Goal: Transaction & Acquisition: Book appointment/travel/reservation

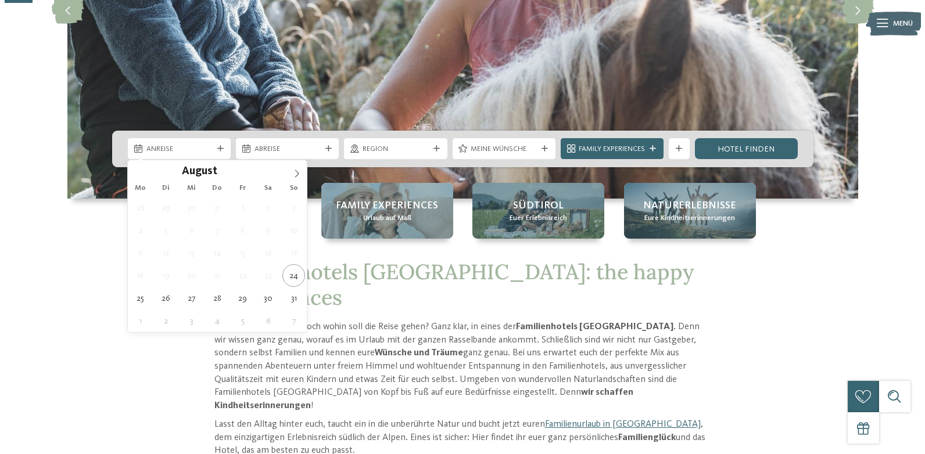
scroll to position [232, 0]
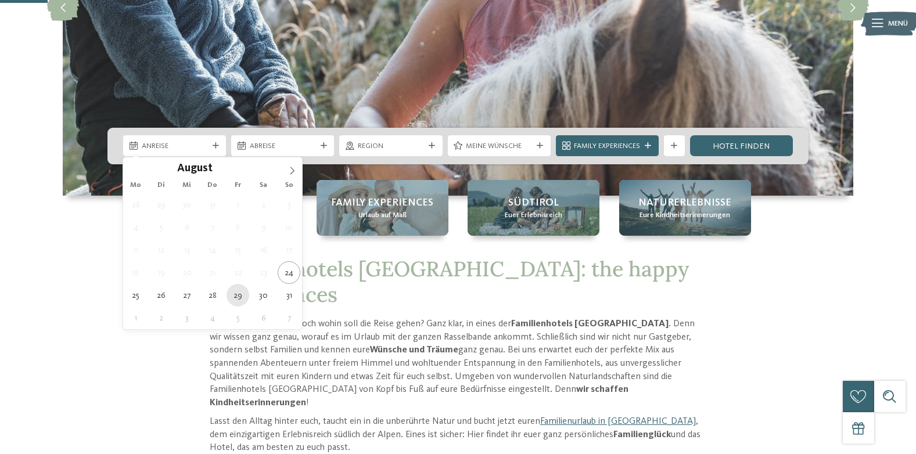
type div "29.08.2025"
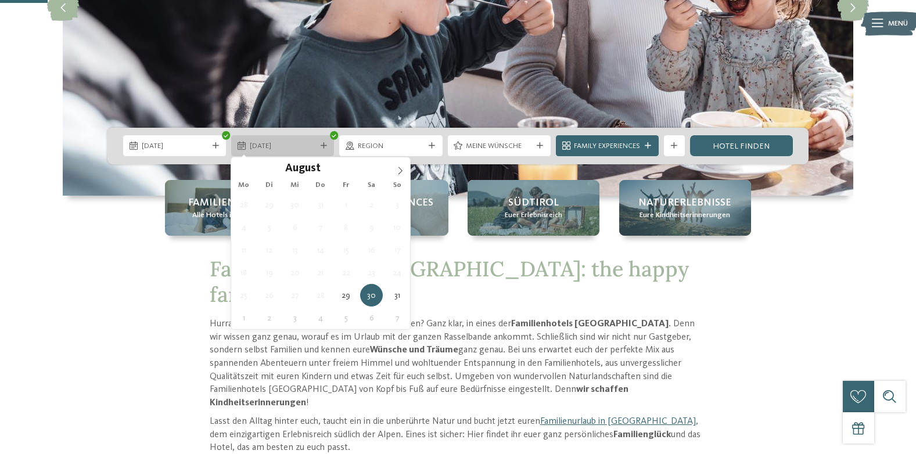
click at [300, 142] on span "30.08.2025" at bounding box center [283, 146] width 66 height 10
click at [322, 151] on div "30.08.2025" at bounding box center [282, 145] width 103 height 21
click at [401, 171] on icon at bounding box center [400, 171] width 8 height 8
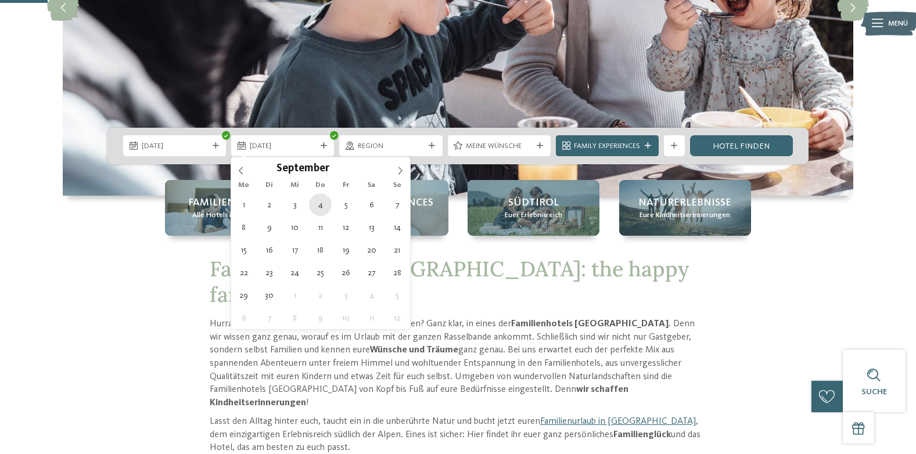
type div "04.09.2025"
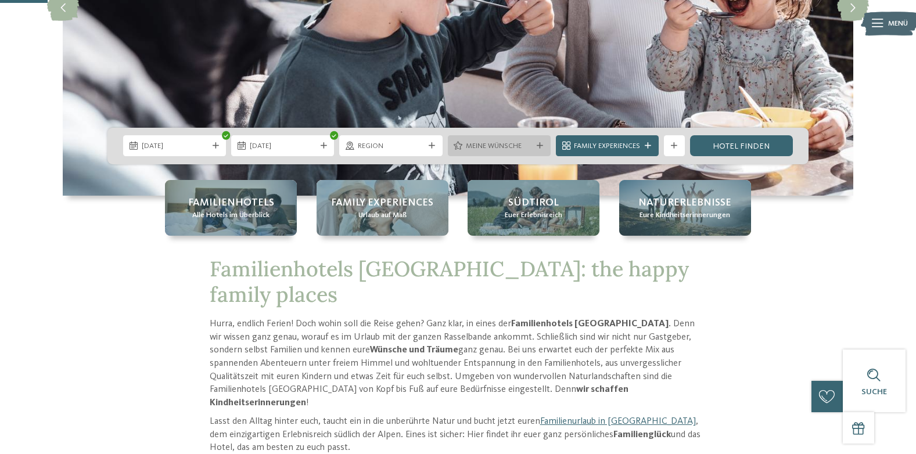
click at [499, 148] on span "Meine Wünsche" at bounding box center [499, 146] width 66 height 10
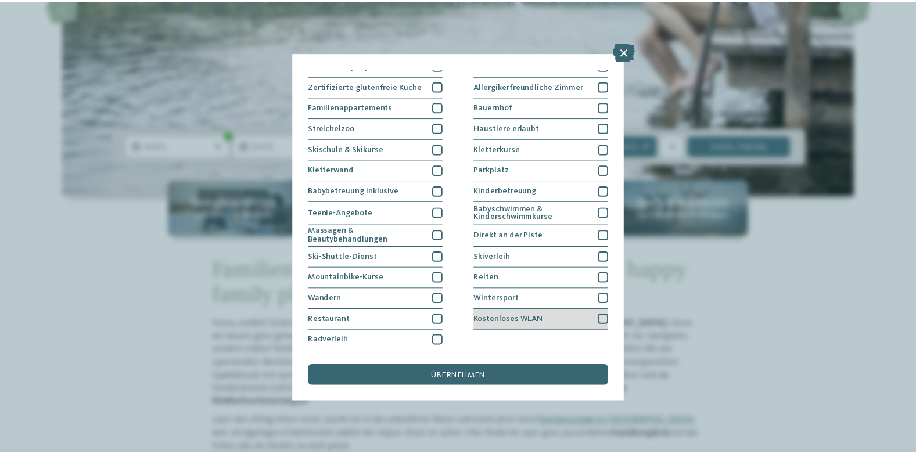
scroll to position [0, 0]
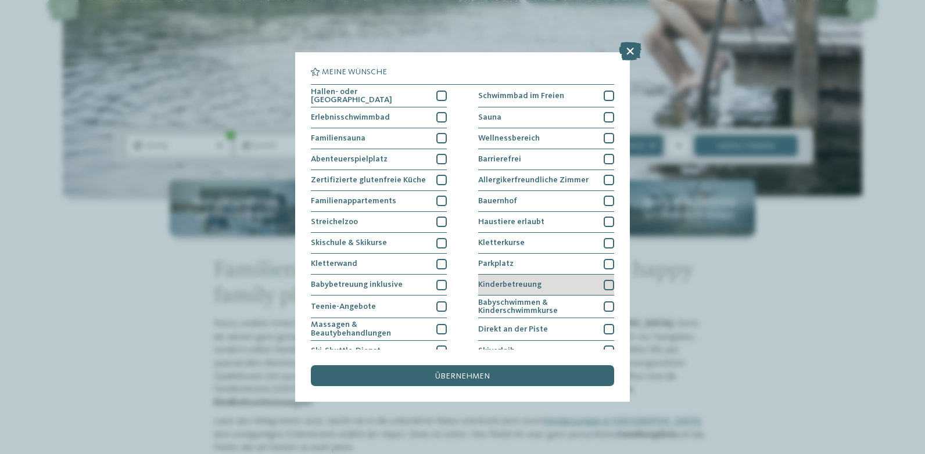
click at [604, 281] on div at bounding box center [609, 285] width 10 height 10
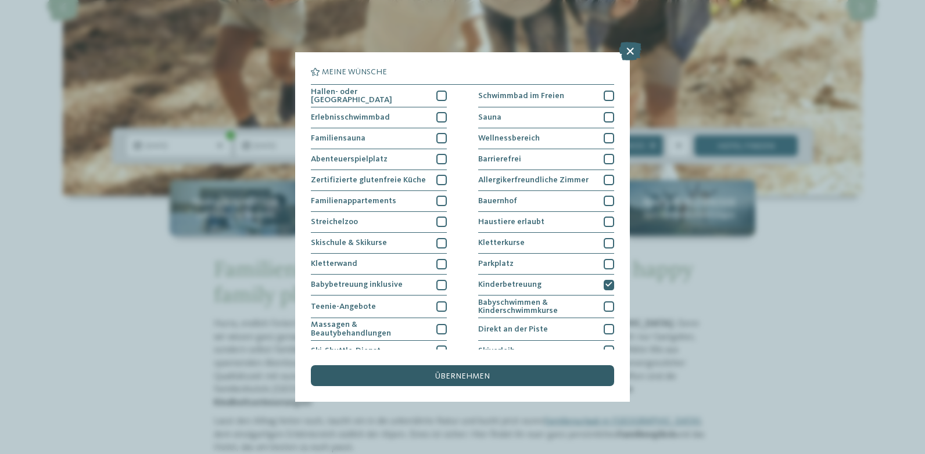
click at [496, 372] on div "übernehmen" at bounding box center [462, 375] width 303 height 21
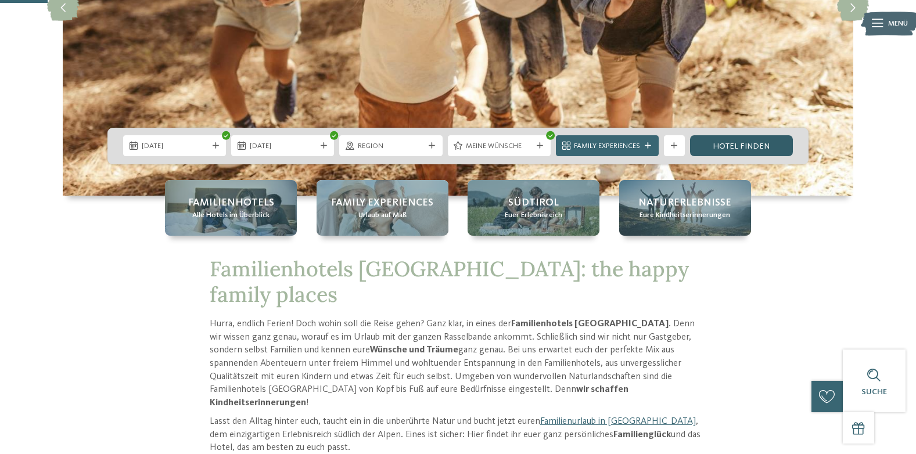
click at [728, 138] on link "Hotel finden" at bounding box center [741, 145] width 103 height 21
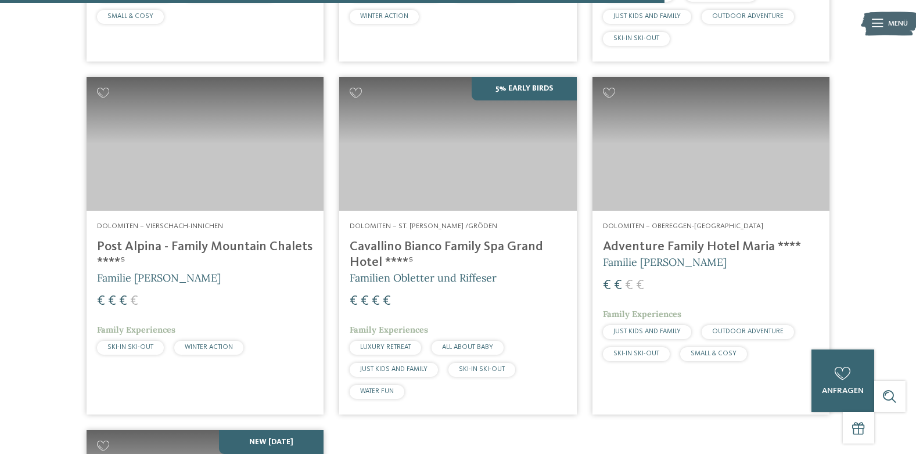
scroll to position [2371, 0]
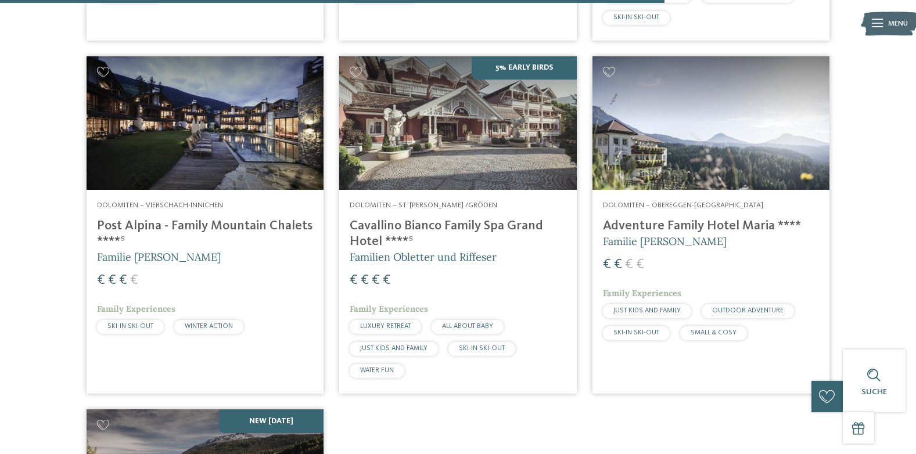
click at [696, 162] on img at bounding box center [711, 123] width 237 height 134
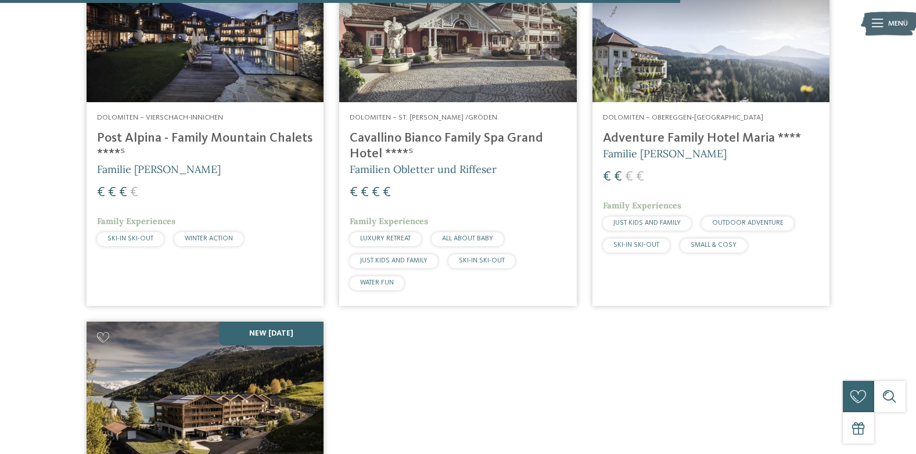
scroll to position [2661, 0]
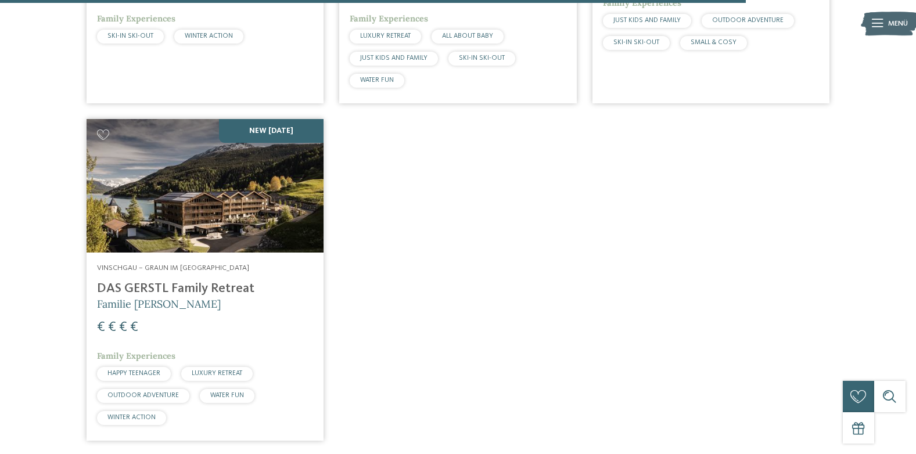
click at [179, 199] on img at bounding box center [205, 186] width 237 height 134
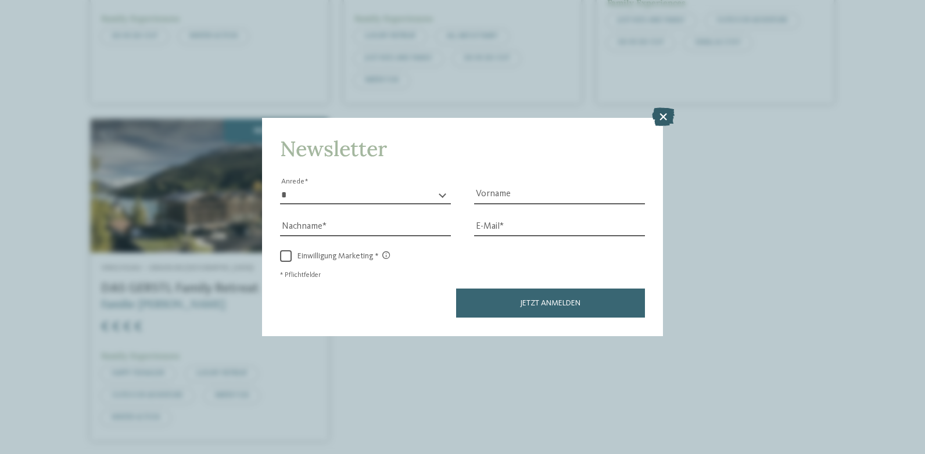
click at [668, 118] on icon at bounding box center [663, 117] width 23 height 19
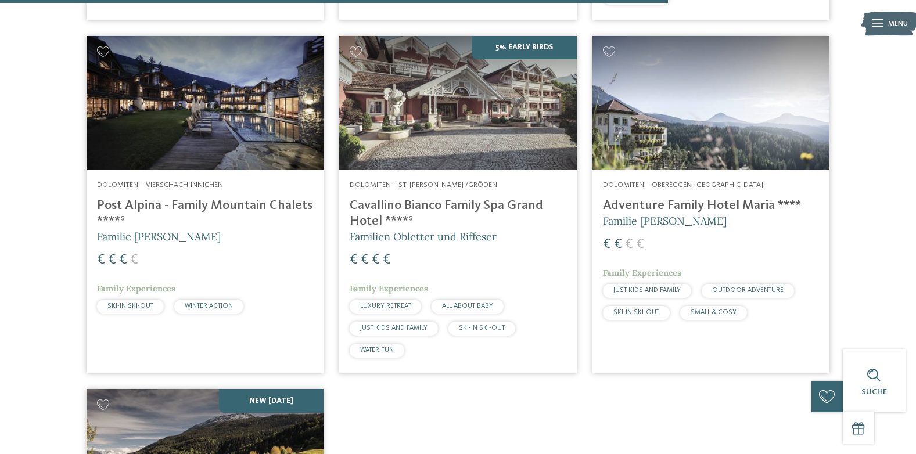
scroll to position [2371, 0]
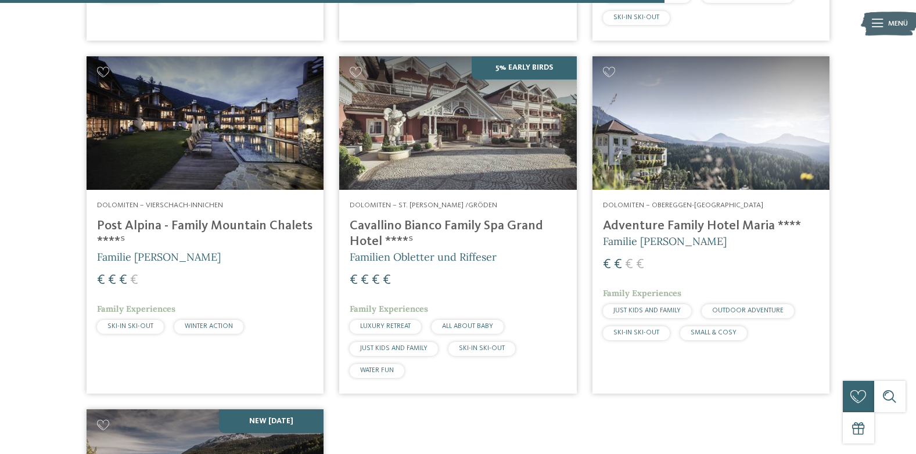
click at [679, 149] on img at bounding box center [711, 123] width 237 height 134
click at [425, 134] on img at bounding box center [457, 123] width 237 height 134
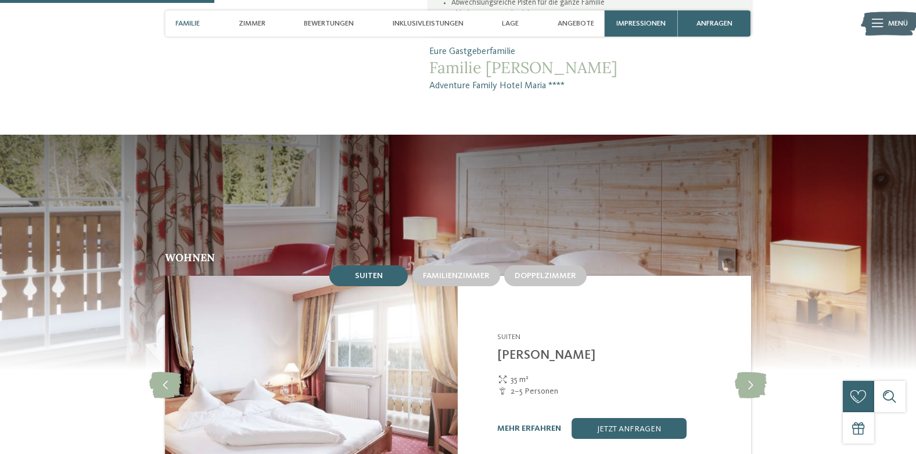
scroll to position [988, 0]
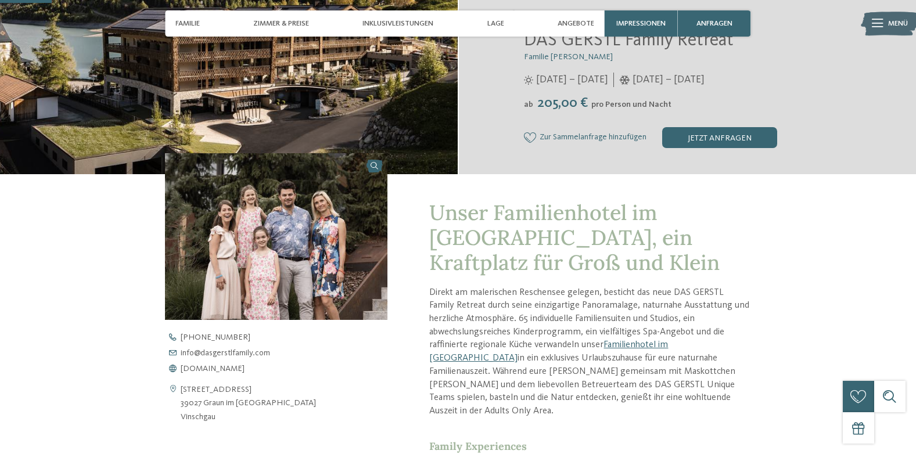
scroll to position [465, 0]
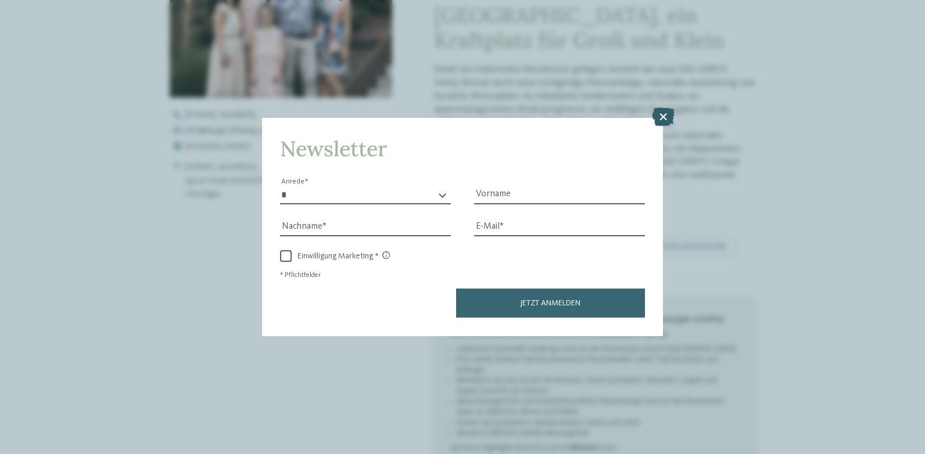
click at [671, 116] on icon at bounding box center [663, 117] width 23 height 19
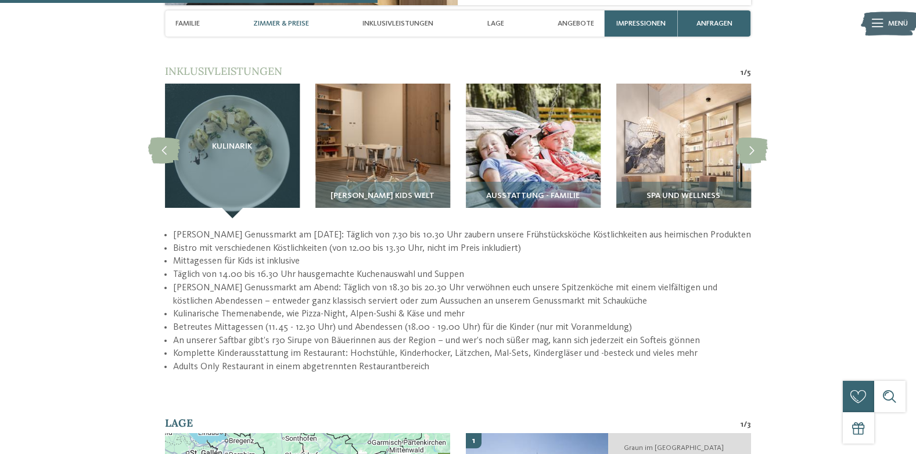
scroll to position [1453, 0]
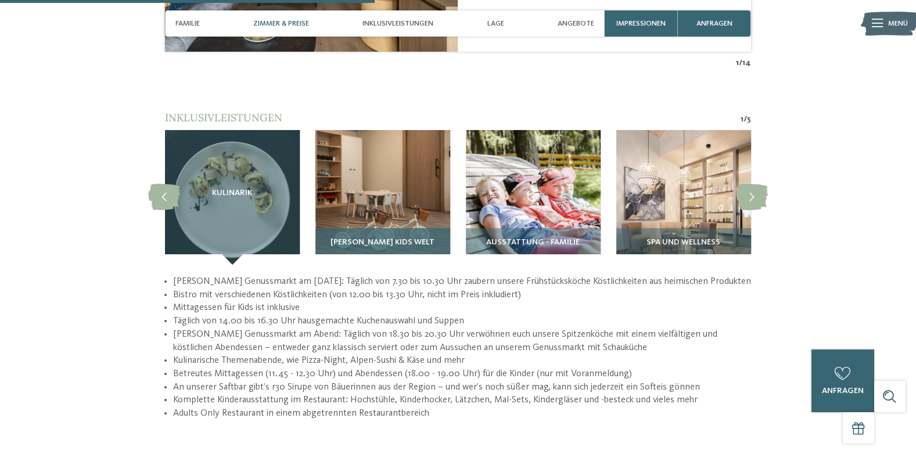
click at [377, 238] on span "GERSTI’s Kids Welt" at bounding box center [383, 242] width 104 height 9
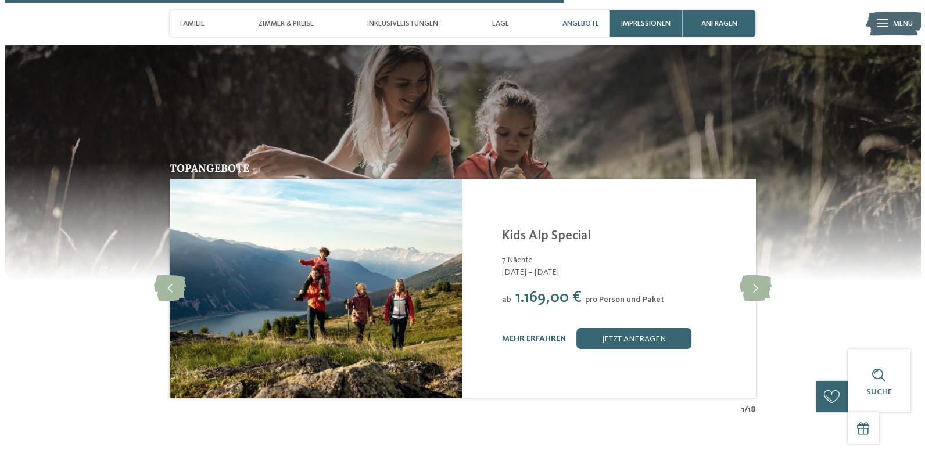
scroll to position [2150, 0]
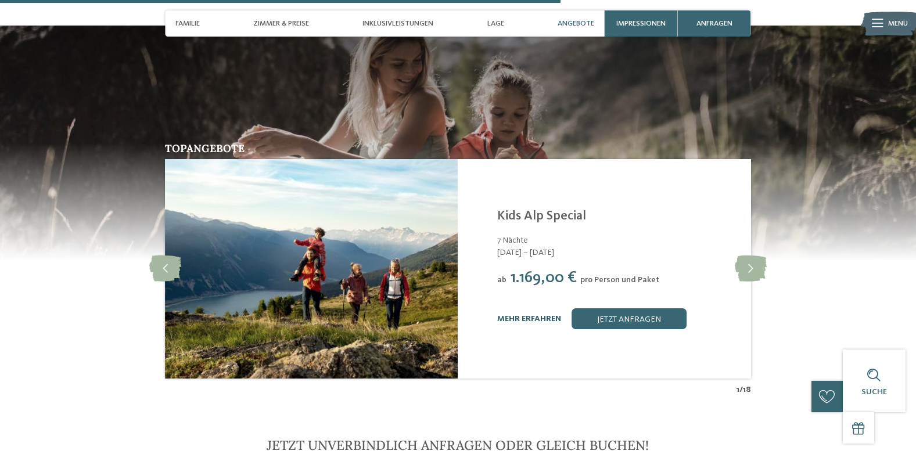
click at [550, 315] on link "mehr erfahren" at bounding box center [529, 319] width 64 height 8
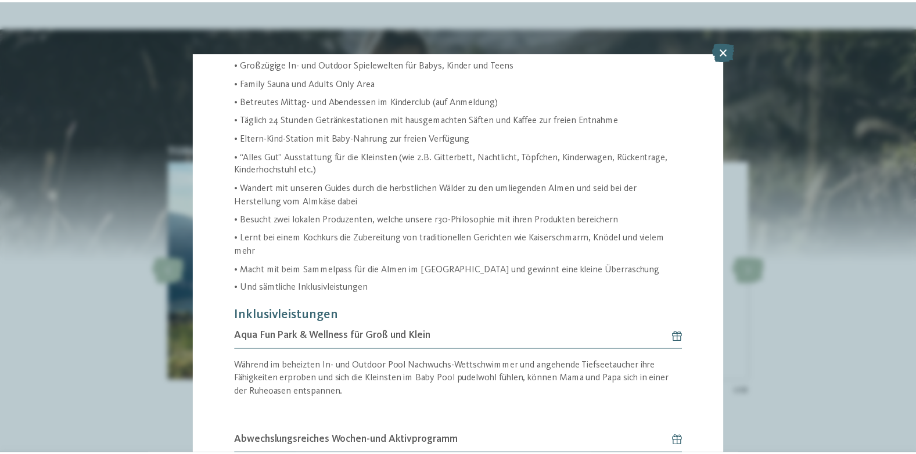
scroll to position [465, 0]
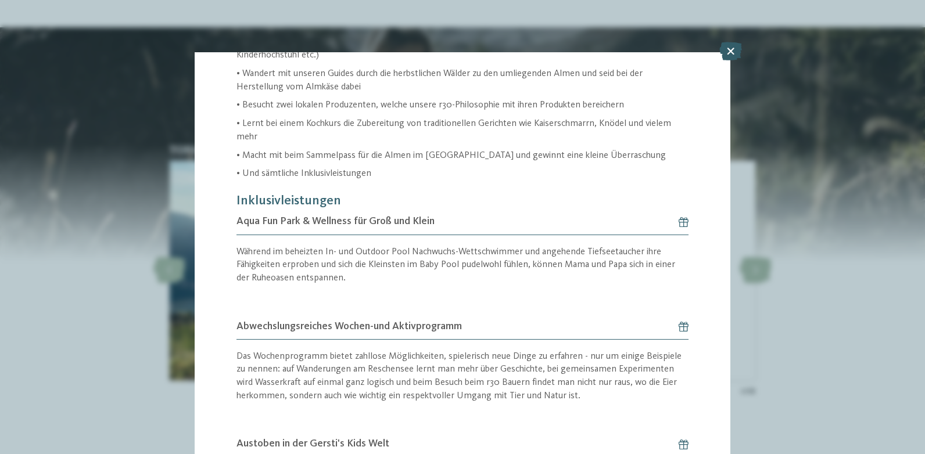
click at [731, 45] on icon at bounding box center [730, 51] width 23 height 19
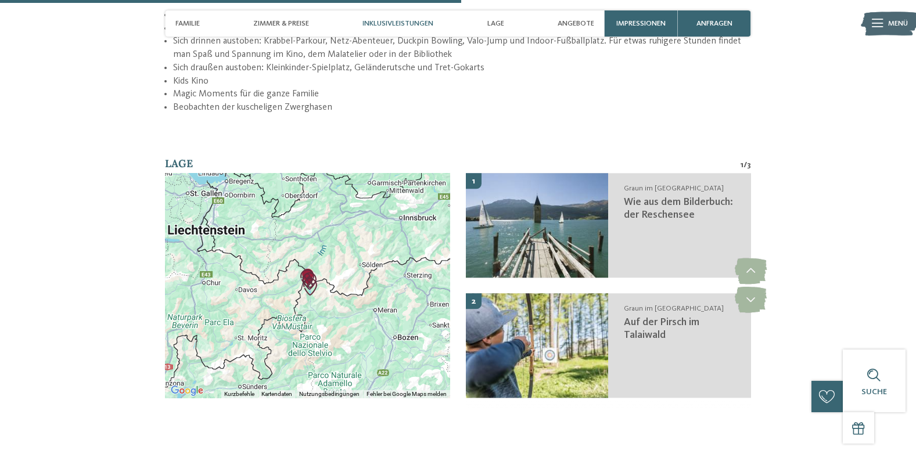
scroll to position [1713, 0]
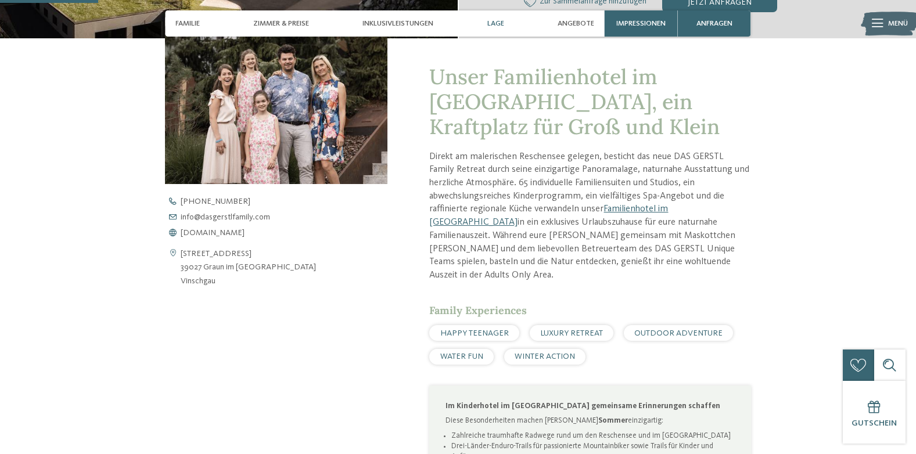
click at [502, 24] on span "Lage" at bounding box center [496, 23] width 17 height 9
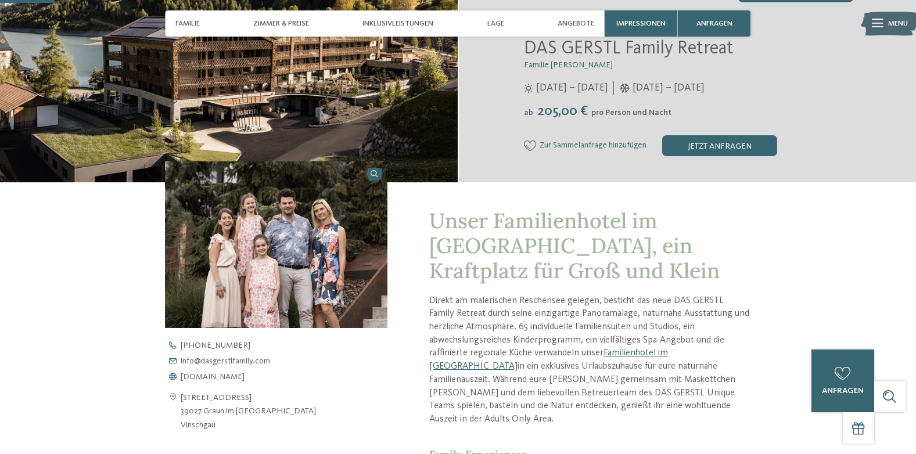
scroll to position [174, 0]
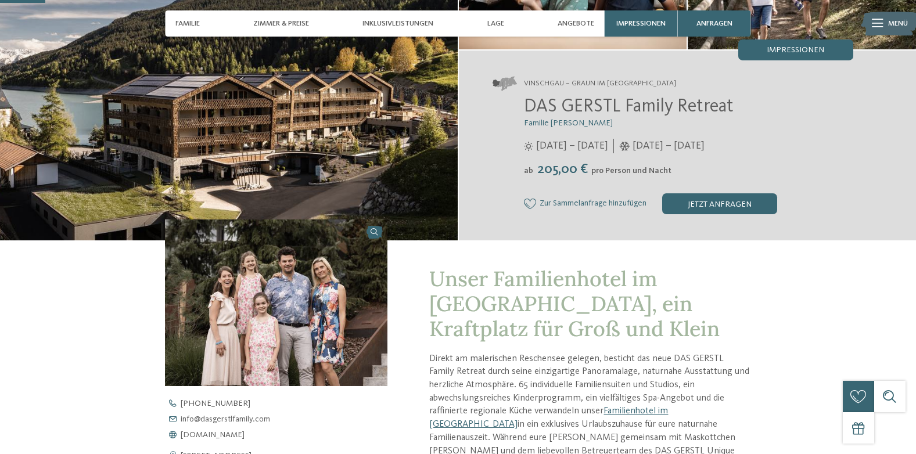
click at [890, 113] on div "Vinschgau – Graun im Vinschgau am Reschensee DAS GERSTL Family Retreat Familie …" at bounding box center [688, 146] width 458 height 190
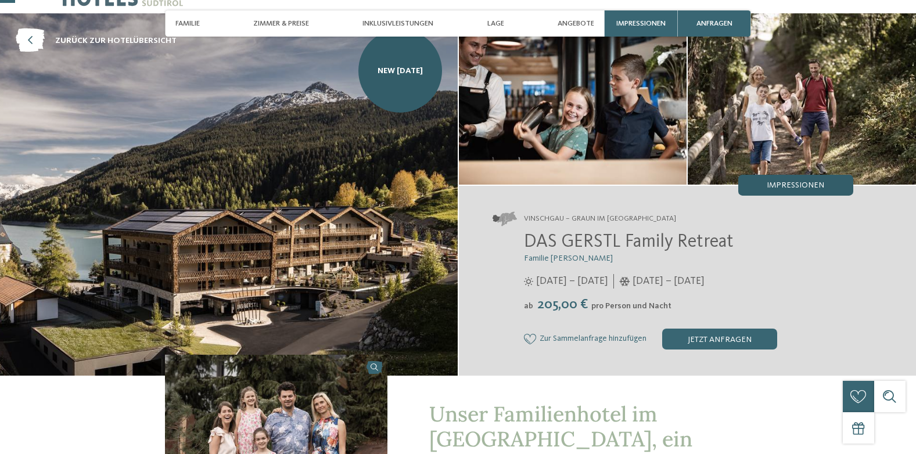
scroll to position [58, 0]
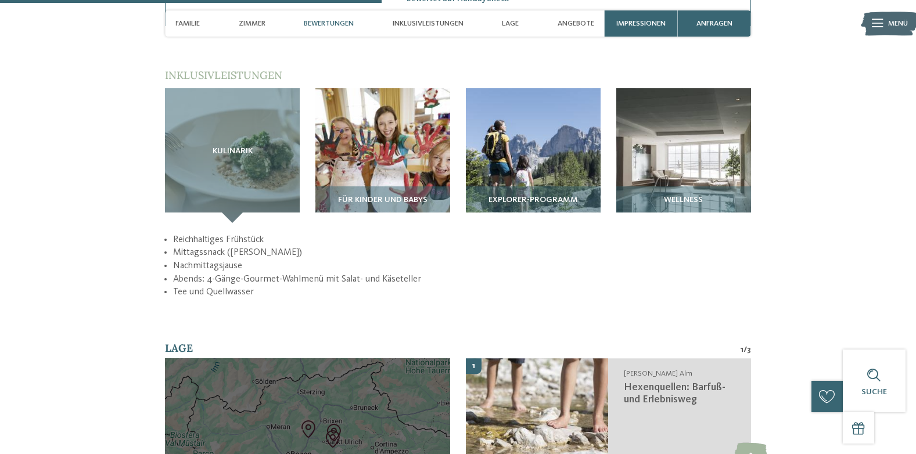
scroll to position [1453, 0]
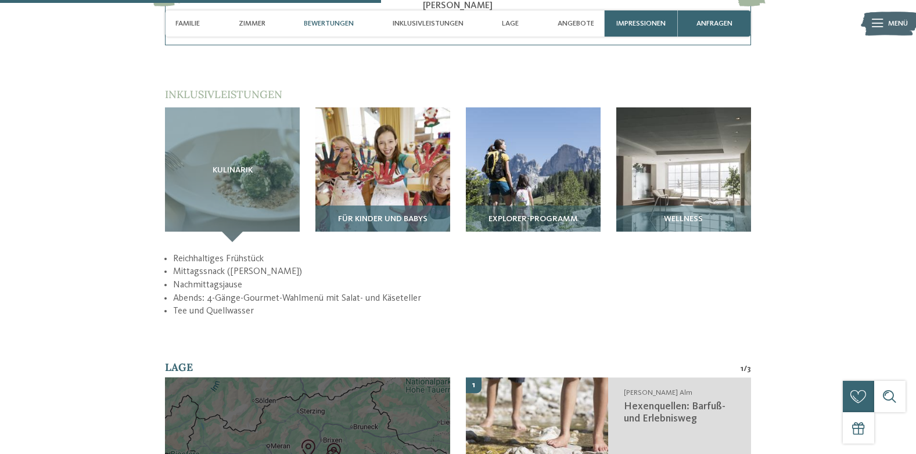
click at [360, 170] on img at bounding box center [383, 174] width 135 height 135
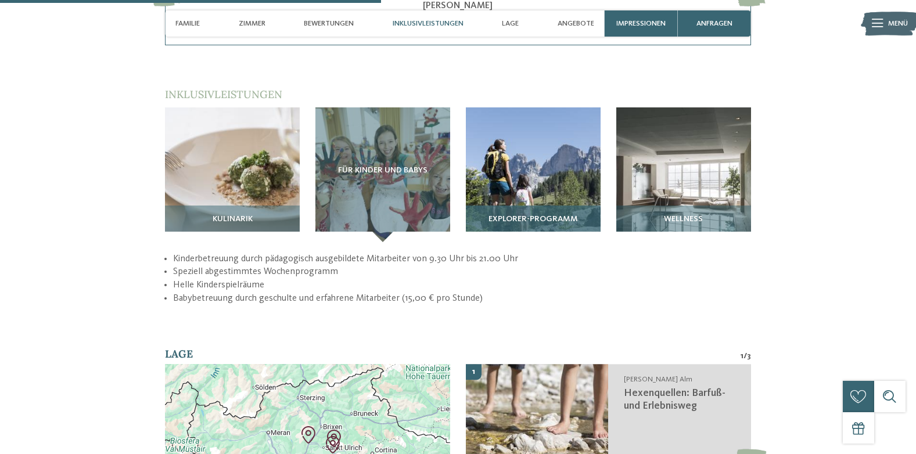
click at [504, 135] on img at bounding box center [533, 174] width 135 height 135
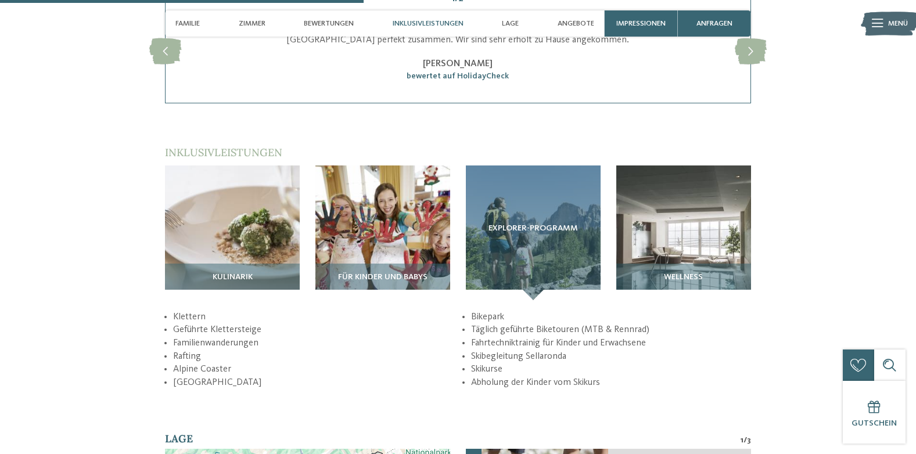
scroll to position [1336, 0]
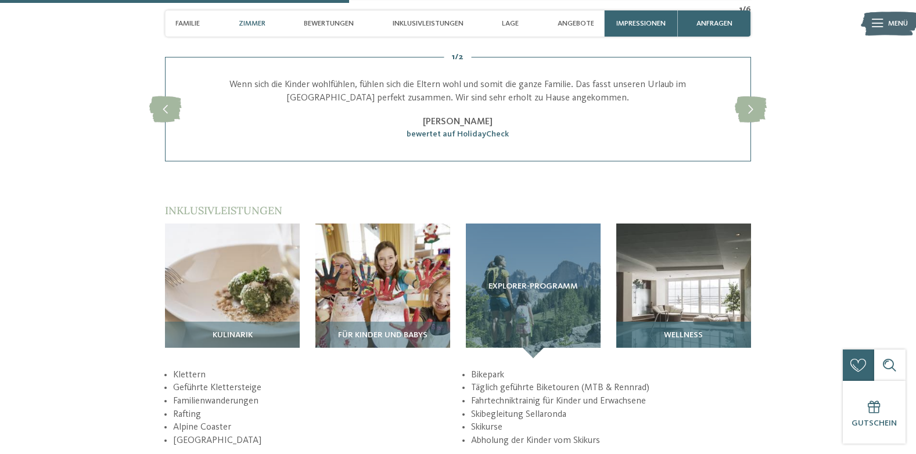
click at [669, 273] on img at bounding box center [684, 291] width 135 height 135
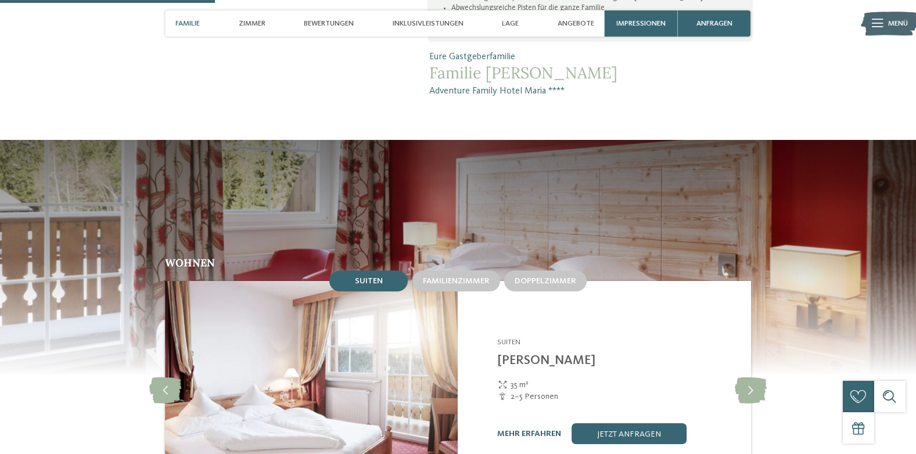
scroll to position [814, 0]
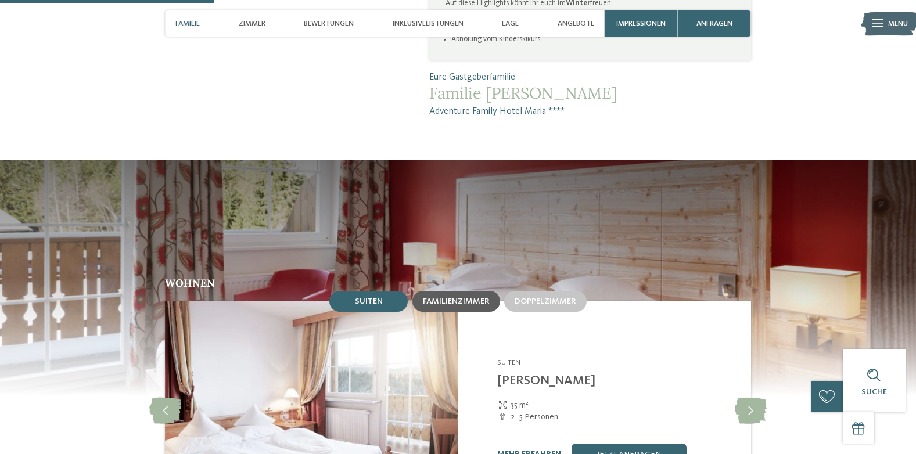
click at [470, 291] on div "Familienzimmer" at bounding box center [457, 301] width 88 height 21
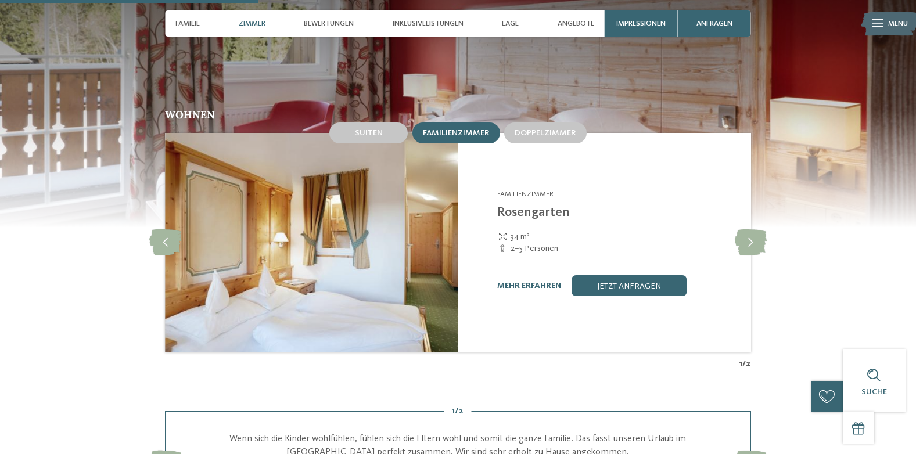
scroll to position [988, 0]
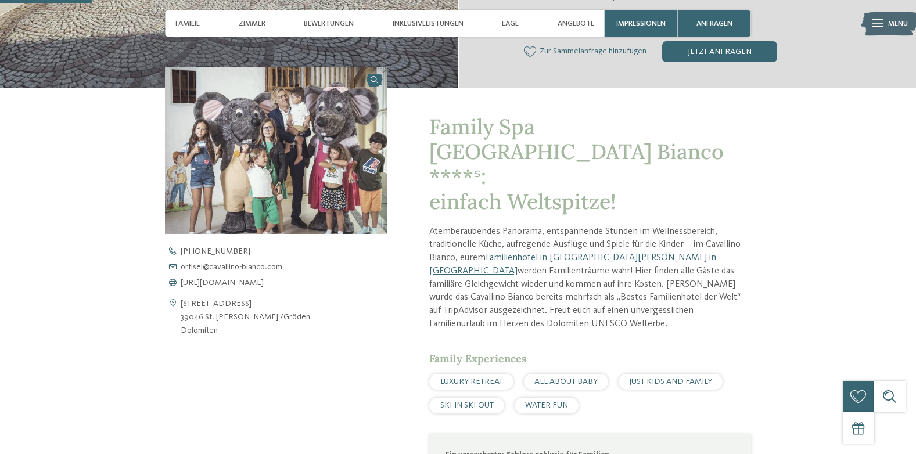
scroll to position [407, 0]
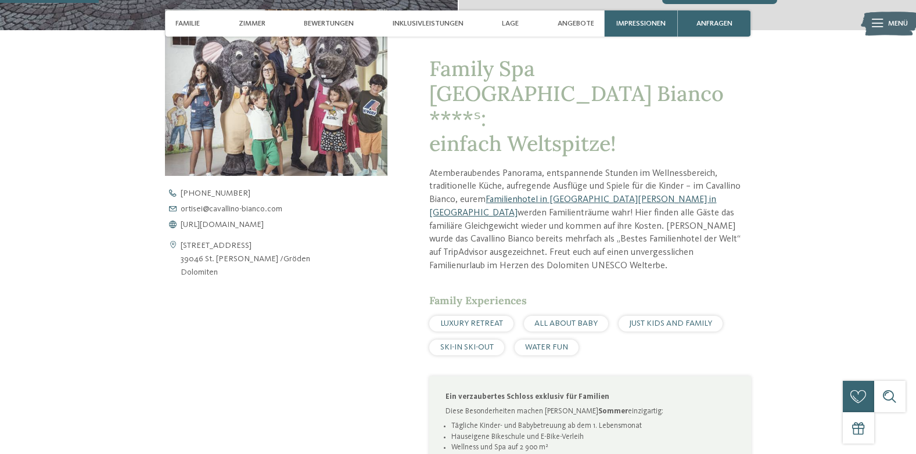
click at [546, 195] on link "Familienhotel in [GEOGRAPHIC_DATA][PERSON_NAME] in [GEOGRAPHIC_DATA]" at bounding box center [572, 206] width 287 height 23
drag, startPoint x: 268, startPoint y: 257, endPoint x: 172, endPoint y: 250, distance: 96.7
click at [172, 250] on div "[STREET_ADDRESS] 39046 St. [PERSON_NAME] /Gröden Dolomiten" at bounding box center [276, 259] width 223 height 40
copy div "[STREET_ADDRESS][PERSON_NAME]"
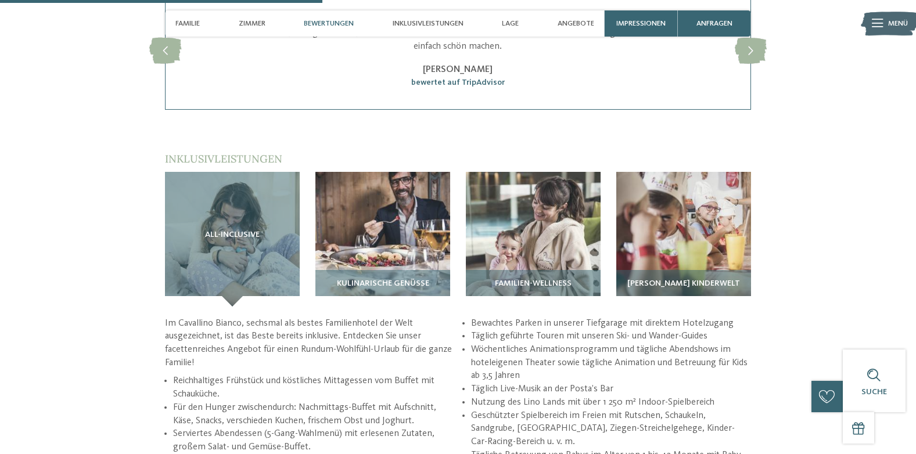
scroll to position [1511, 0]
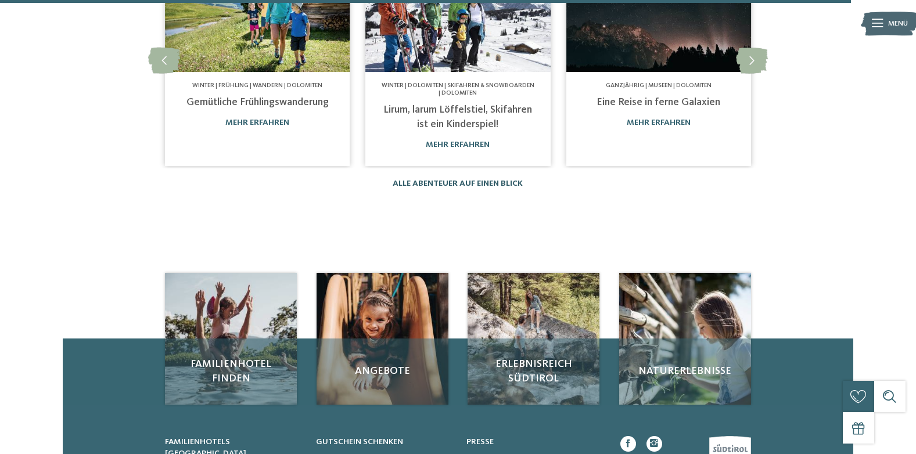
scroll to position [1162, 0]
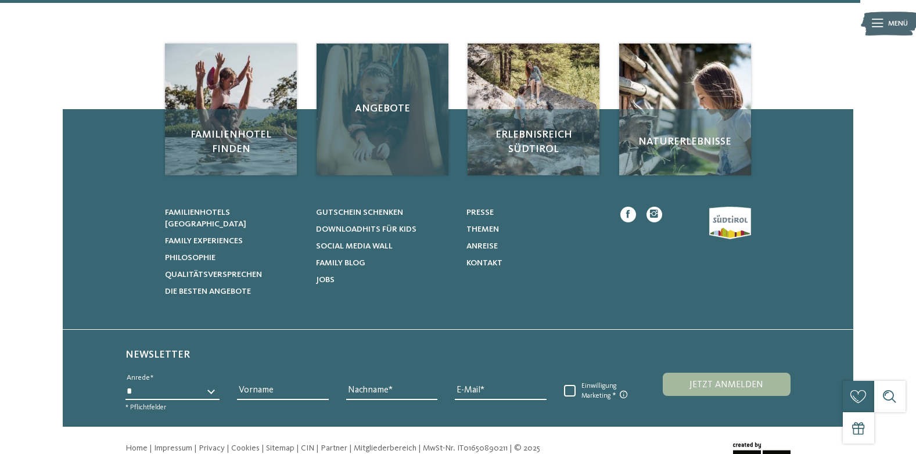
click at [371, 113] on span "Angebote" at bounding box center [382, 109] width 111 height 15
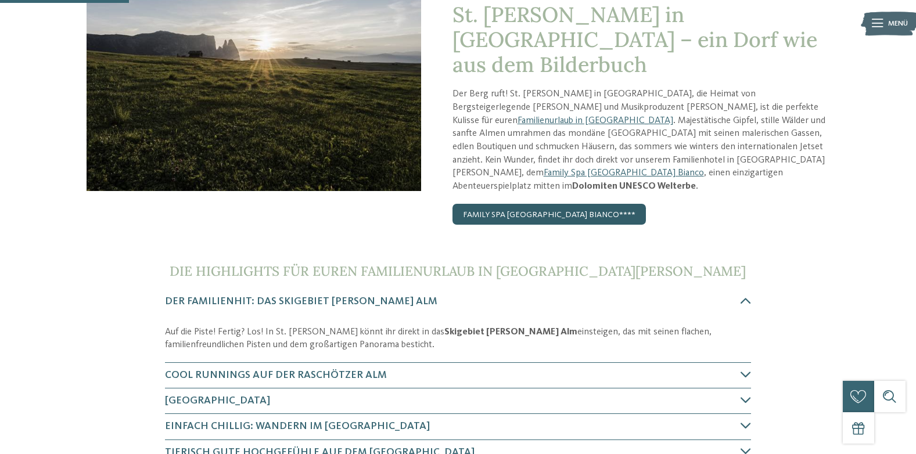
scroll to position [0, 0]
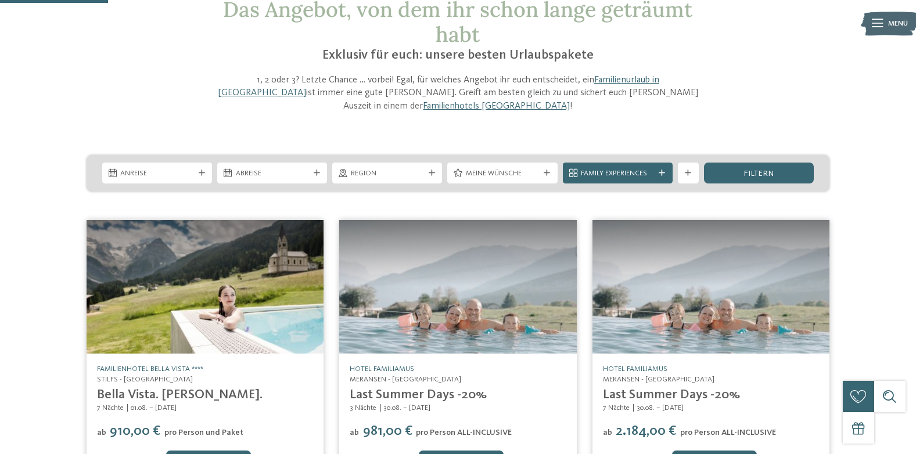
scroll to position [116, 0]
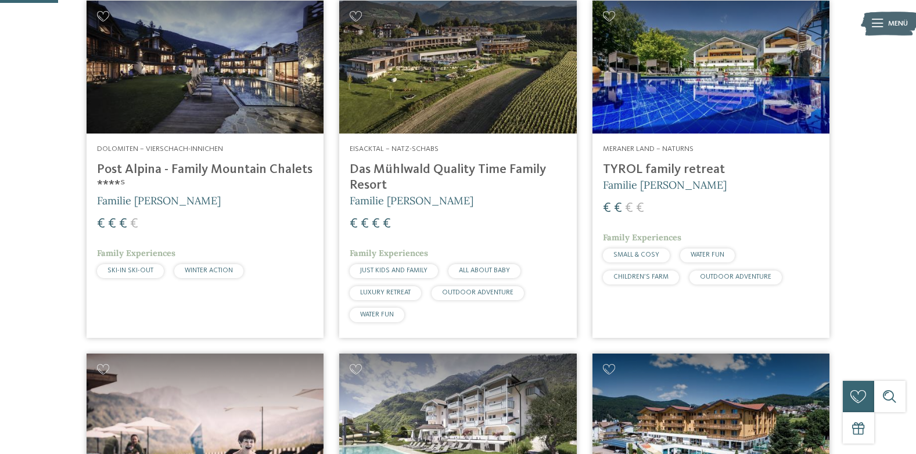
scroll to position [349, 0]
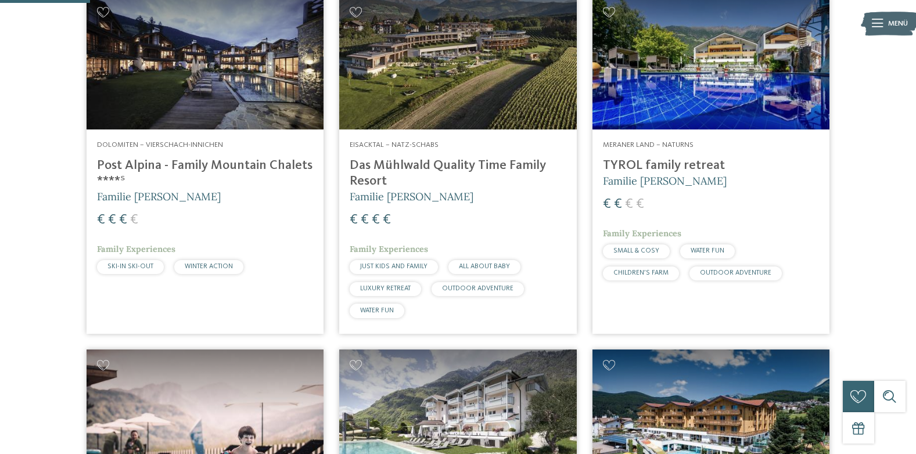
click at [687, 83] on img at bounding box center [711, 64] width 237 height 134
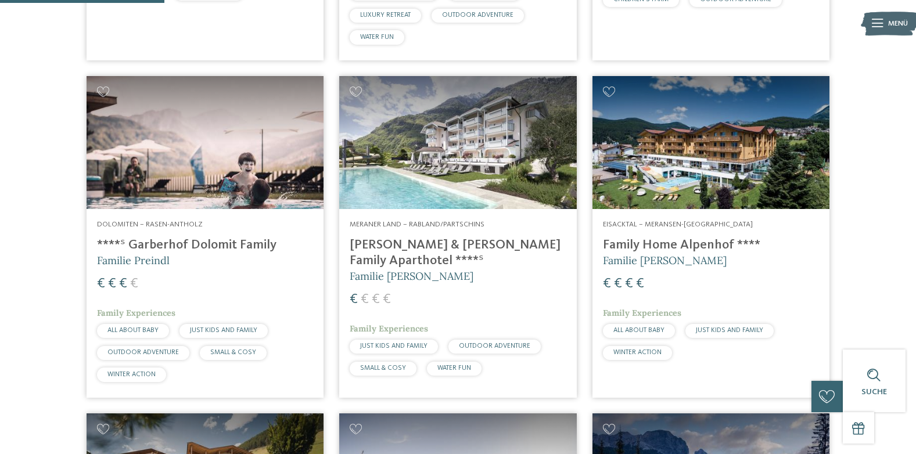
scroll to position [639, 0]
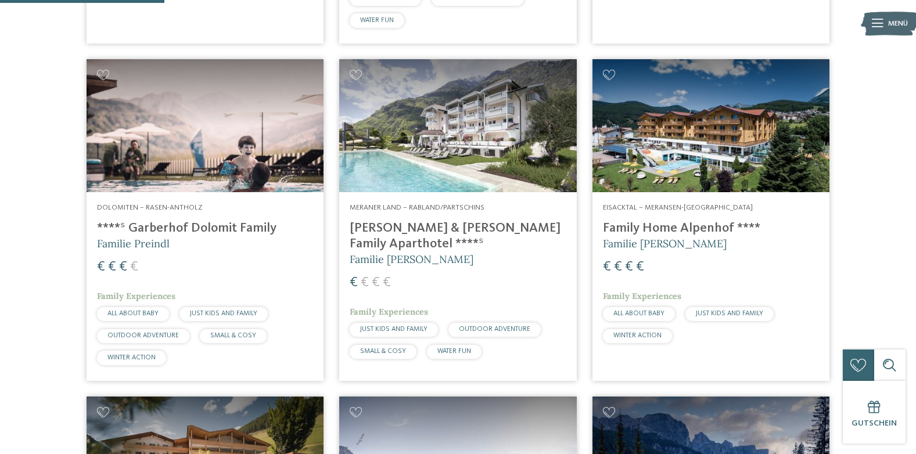
click at [213, 138] on img at bounding box center [205, 126] width 237 height 134
click at [422, 230] on h4 "Heidi & Edith Family Aparthotel ****ˢ" at bounding box center [458, 236] width 216 height 31
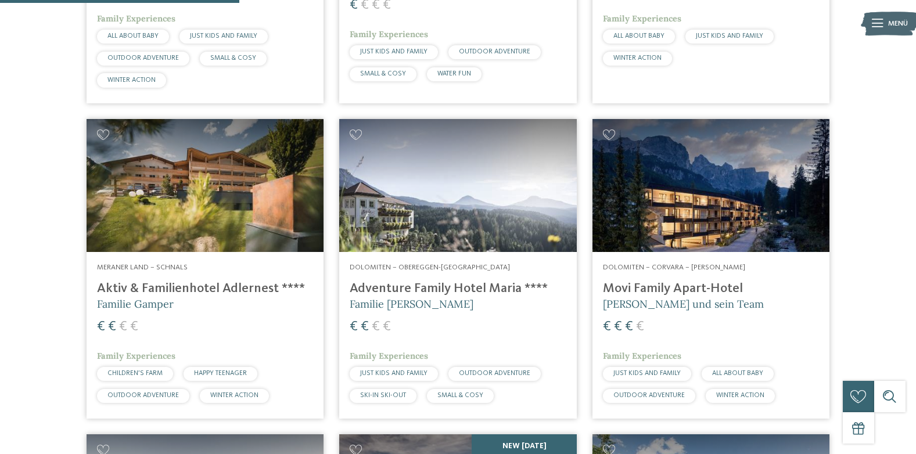
scroll to position [930, 0]
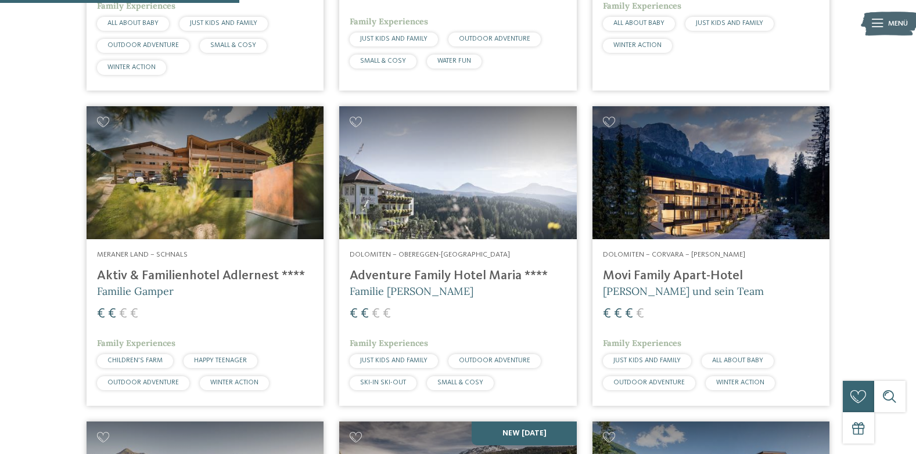
click at [724, 256] on span "Dolomiten – Corvara – Alta Badia" at bounding box center [674, 255] width 142 height 8
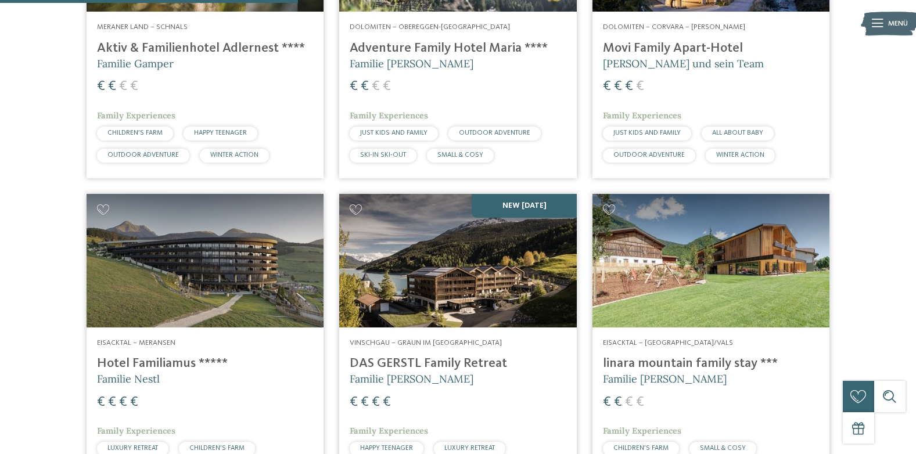
scroll to position [1162, 0]
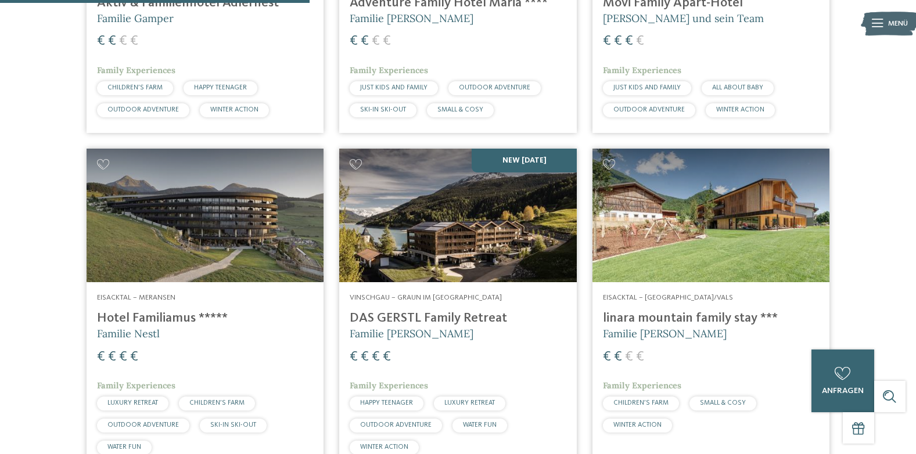
scroll to position [1220, 0]
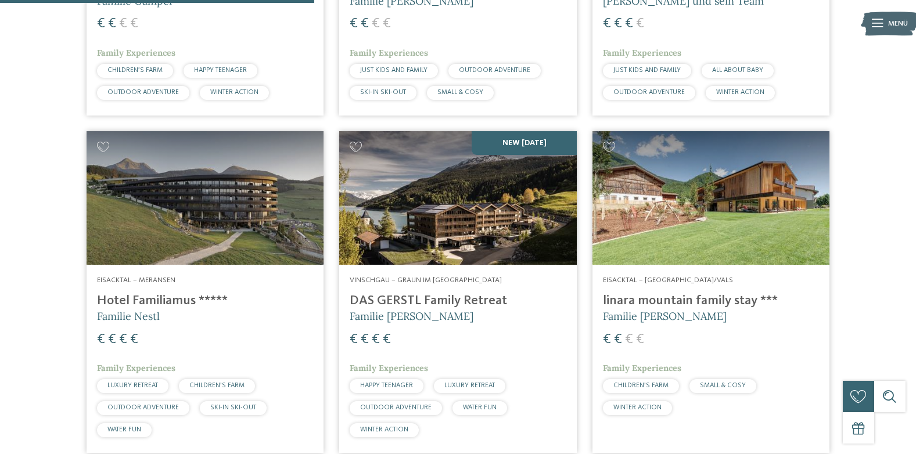
click at [675, 214] on img at bounding box center [711, 198] width 237 height 134
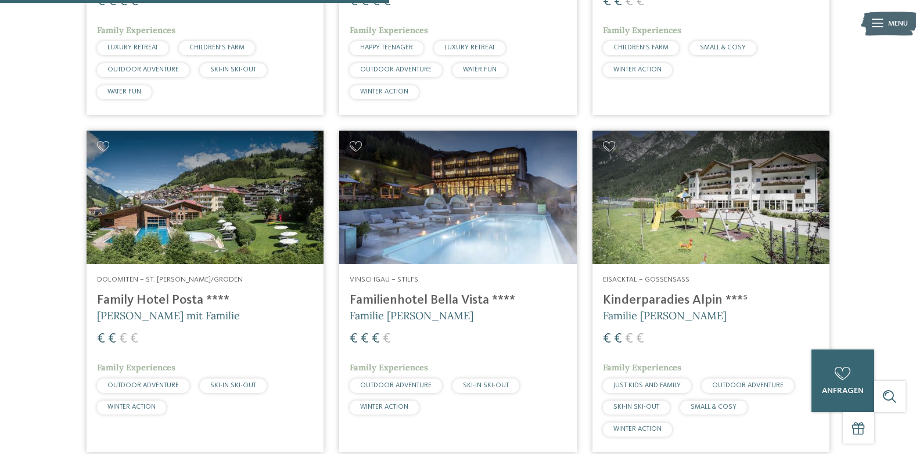
scroll to position [1569, 0]
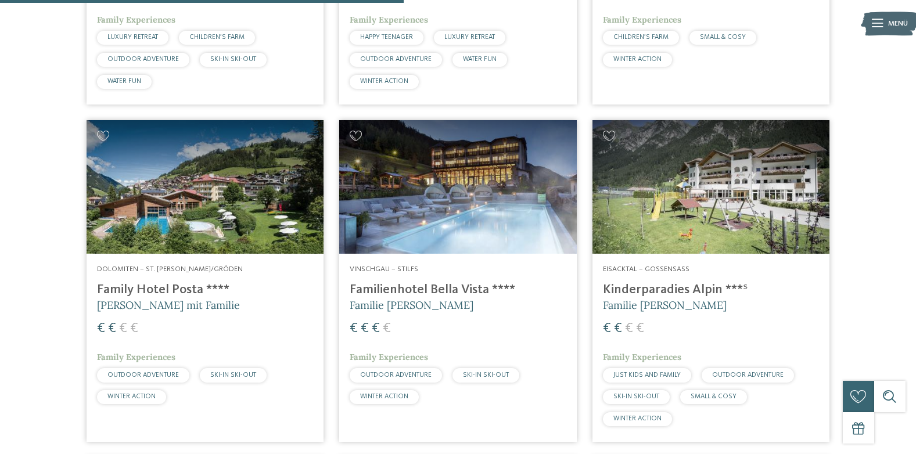
click at [471, 221] on img at bounding box center [457, 187] width 237 height 134
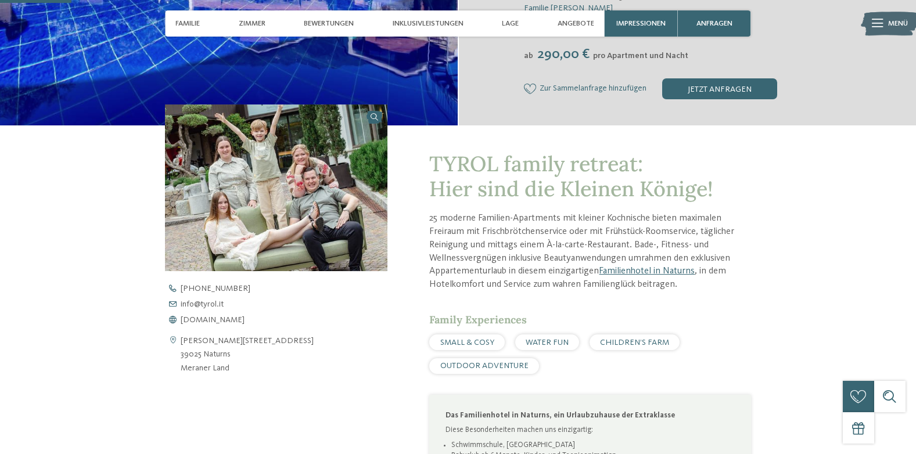
scroll to position [291, 0]
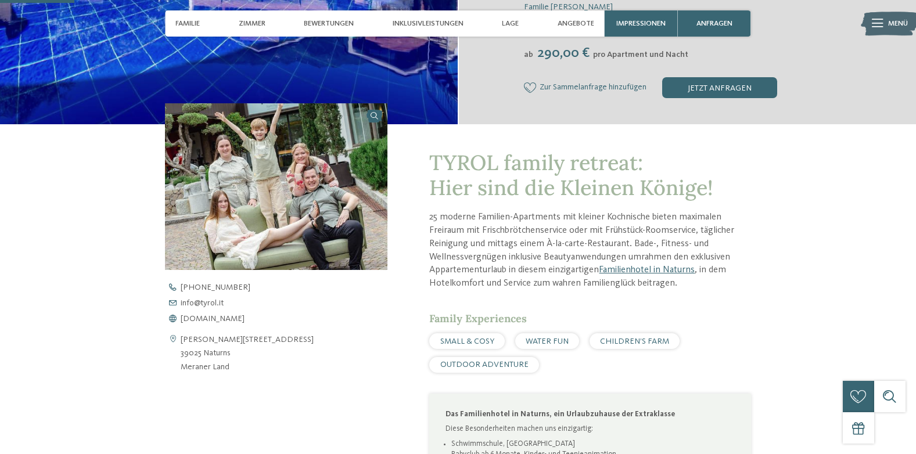
drag, startPoint x: 235, startPoint y: 358, endPoint x: 181, endPoint y: 356, distance: 54.1
click at [181, 356] on address "Gustav-Flora-Straße 4 39025 Naturns Meraner Land" at bounding box center [247, 354] width 133 height 40
copy address "39025 Naturns"
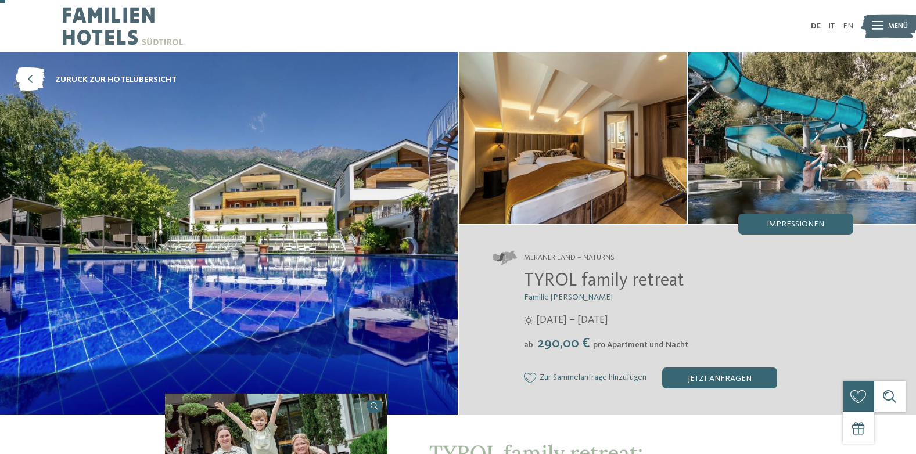
scroll to position [58, 0]
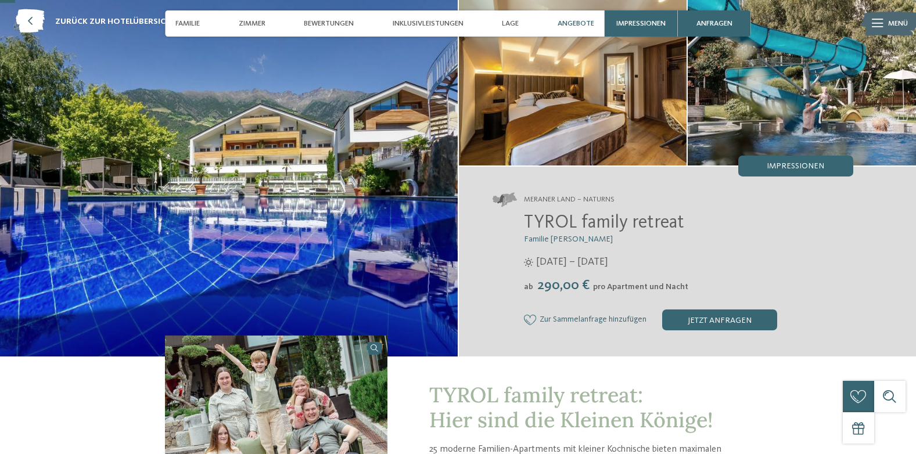
click at [578, 23] on span "Angebote" at bounding box center [576, 23] width 37 height 9
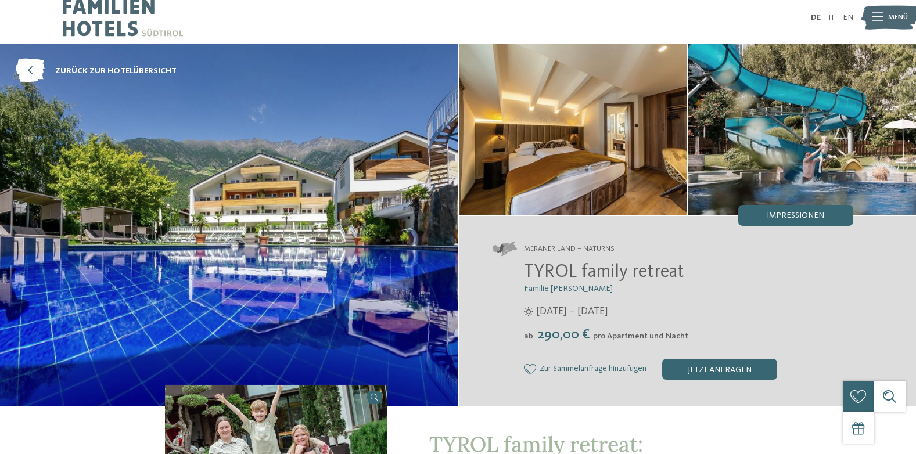
scroll to position [174, 0]
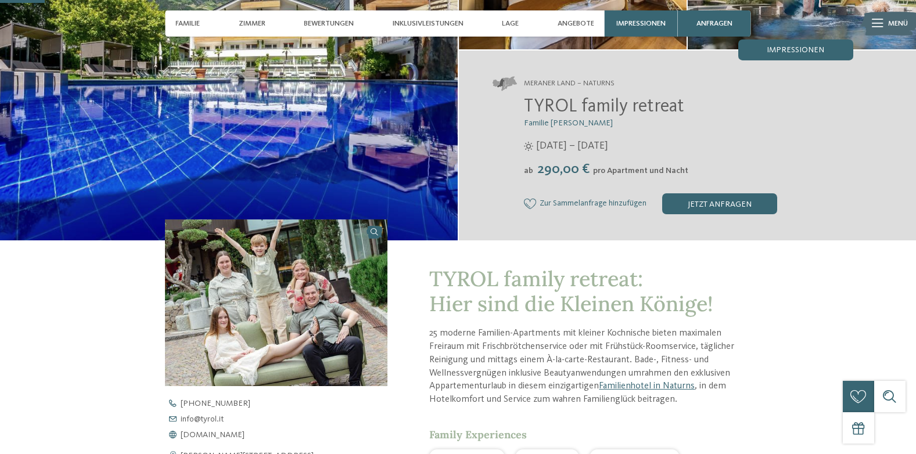
click at [705, 145] on div "27.03. – 08.11.2025" at bounding box center [688, 146] width 329 height 15
click at [710, 210] on div "jetzt anfragen" at bounding box center [719, 203] width 115 height 21
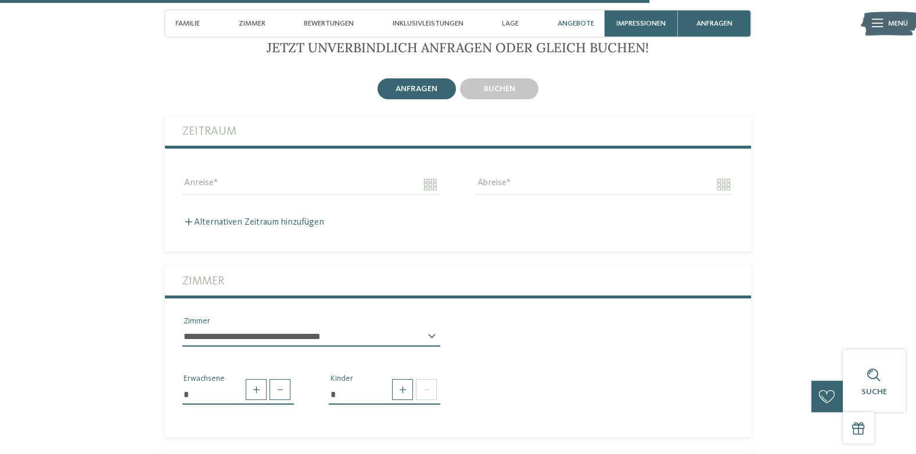
scroll to position [2585, 0]
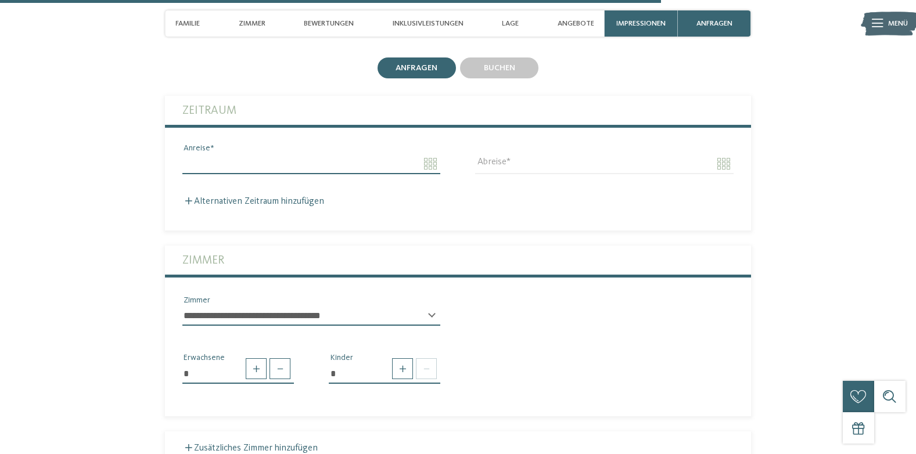
click at [435, 154] on input "Anreise" at bounding box center [311, 164] width 258 height 20
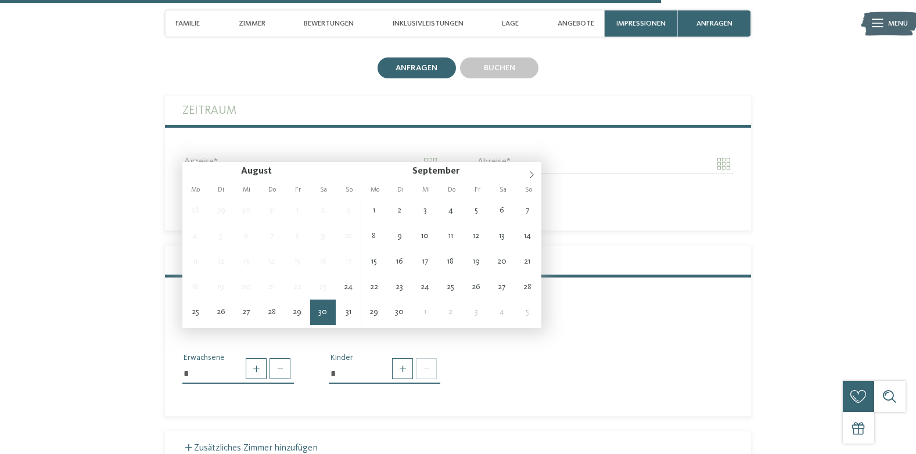
type input "**********"
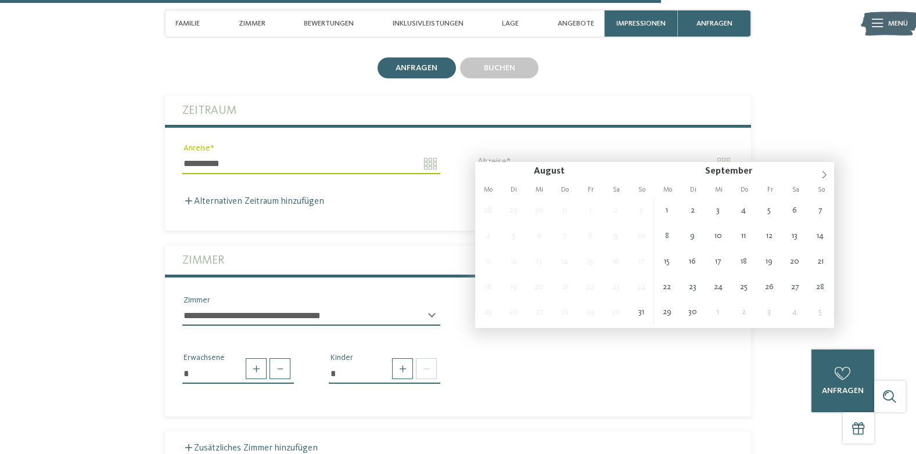
click at [514, 154] on input "Abreise" at bounding box center [604, 164] width 258 height 20
click at [654, 154] on input "Abreise" at bounding box center [604, 164] width 258 height 20
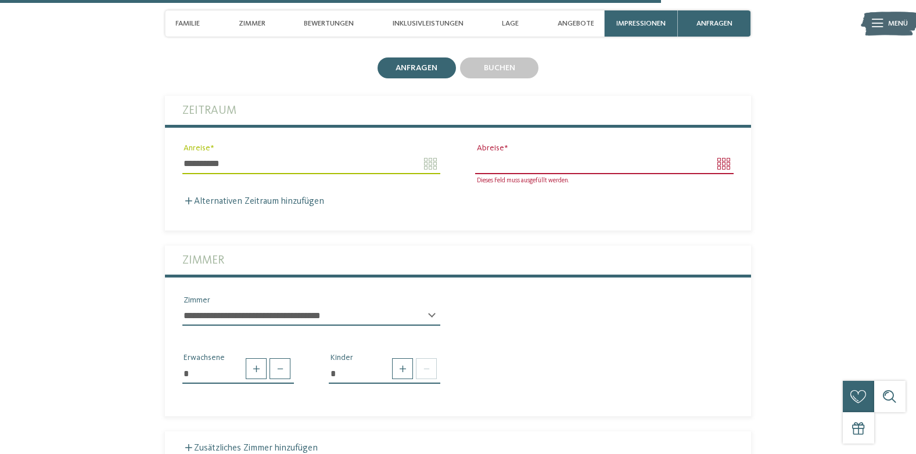
click at [726, 154] on input "Abreise" at bounding box center [604, 164] width 258 height 20
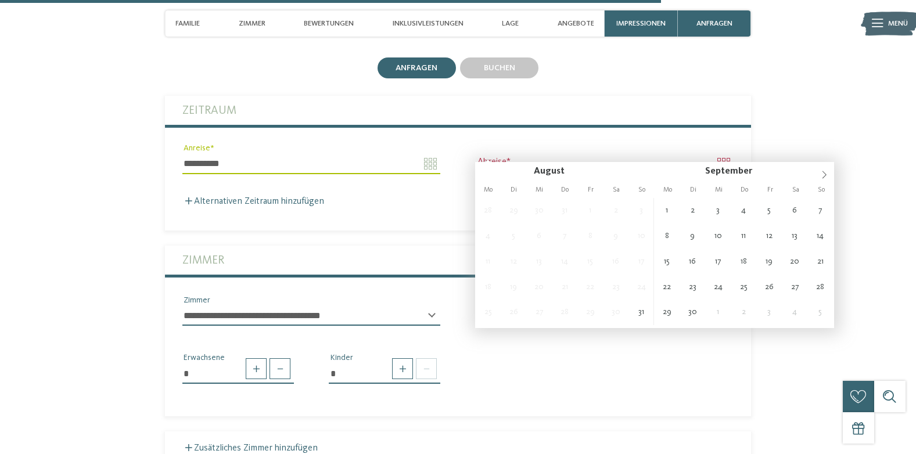
click at [808, 126] on section "Jetzt unverbindlich anfragen oder gleich buchen! anfragen buchen" at bounding box center [458, 430] width 712 height 822
click at [540, 154] on input "Abreise" at bounding box center [604, 164] width 258 height 20
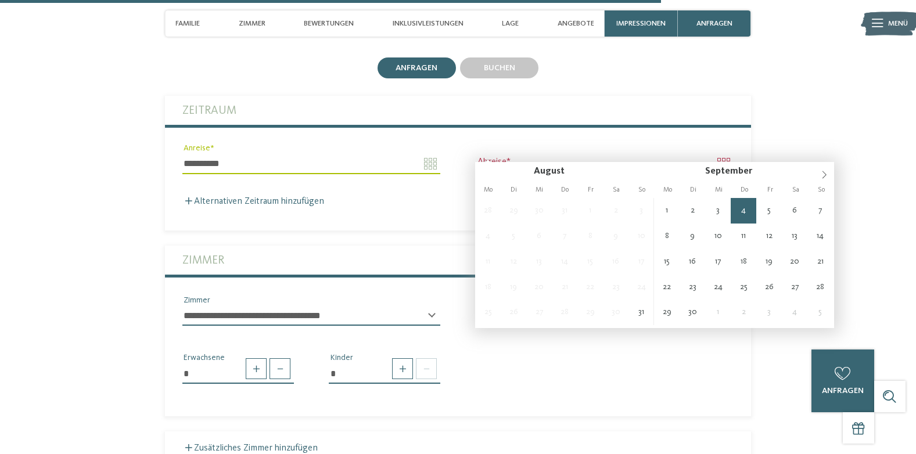
type input "**********"
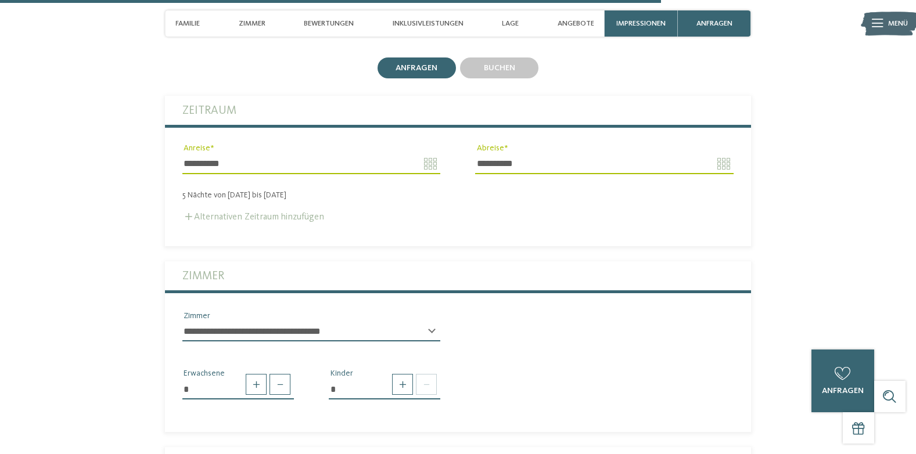
click at [241, 213] on label "Alternativen Zeitraum hinzufügen" at bounding box center [253, 217] width 142 height 9
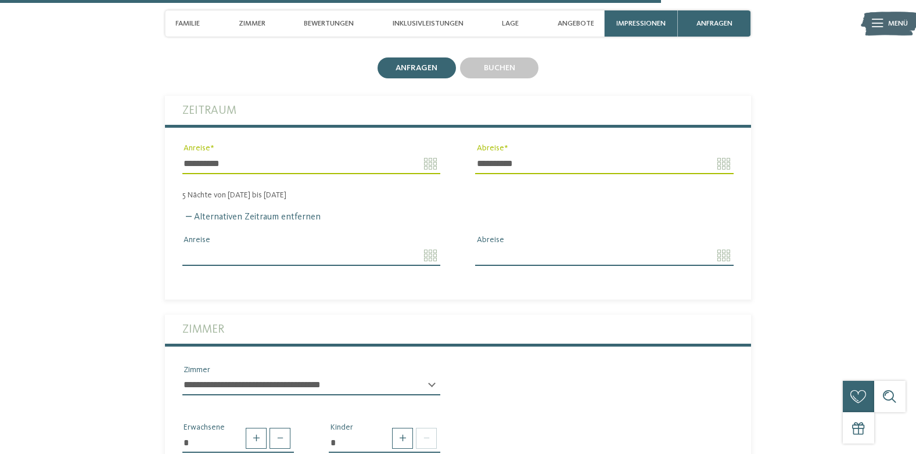
click at [427, 246] on input "Anreise" at bounding box center [311, 256] width 258 height 20
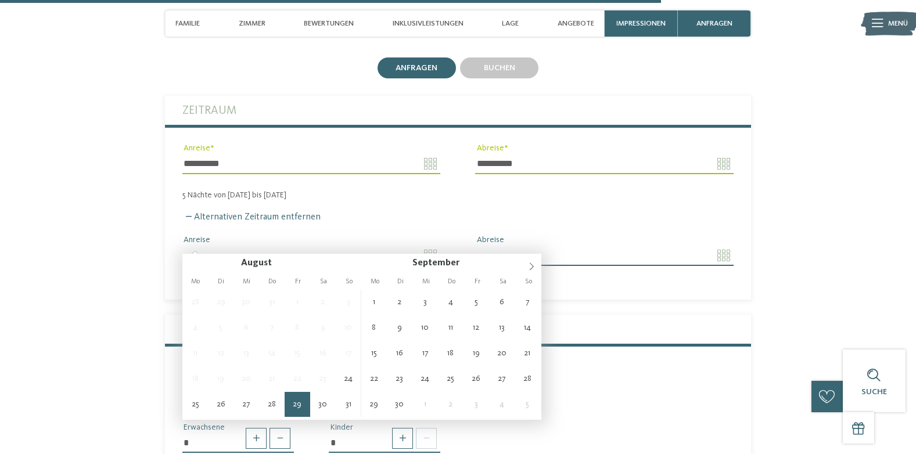
type input "**********"
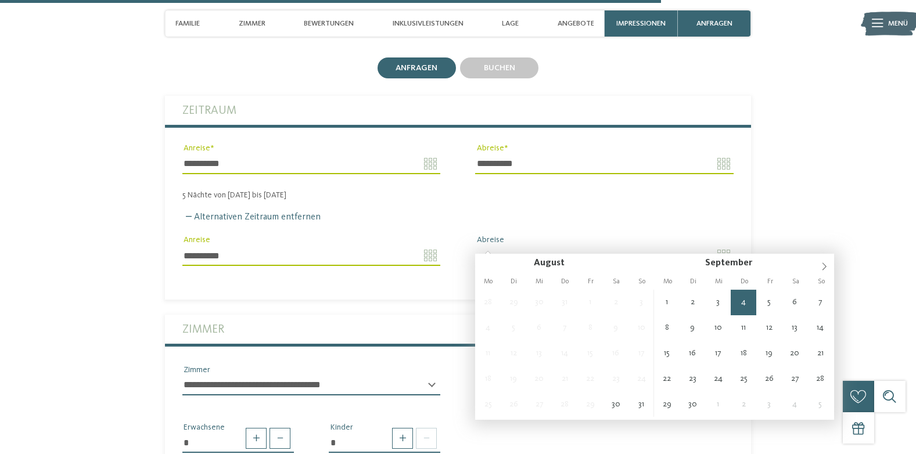
type input "**********"
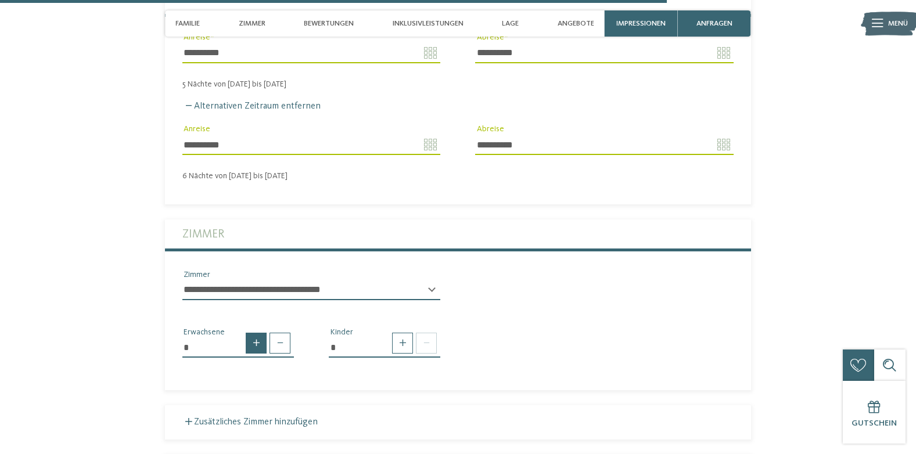
scroll to position [2701, 0]
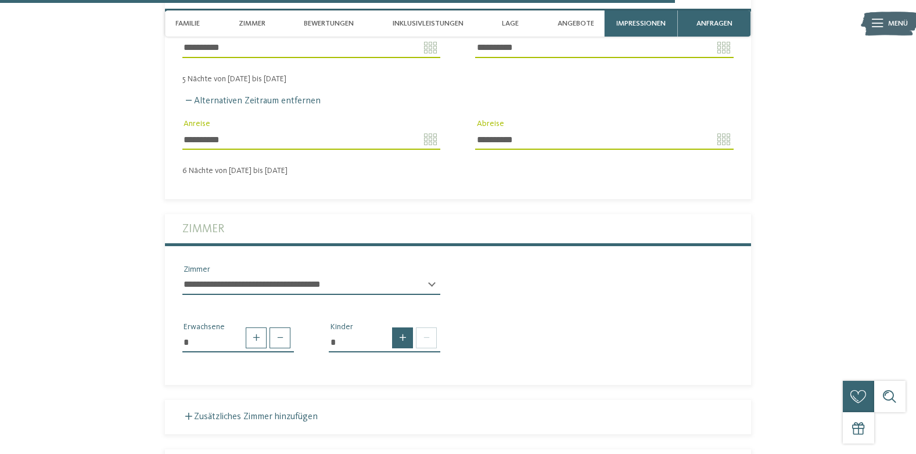
click at [406, 328] on span at bounding box center [402, 338] width 21 height 21
type input "*"
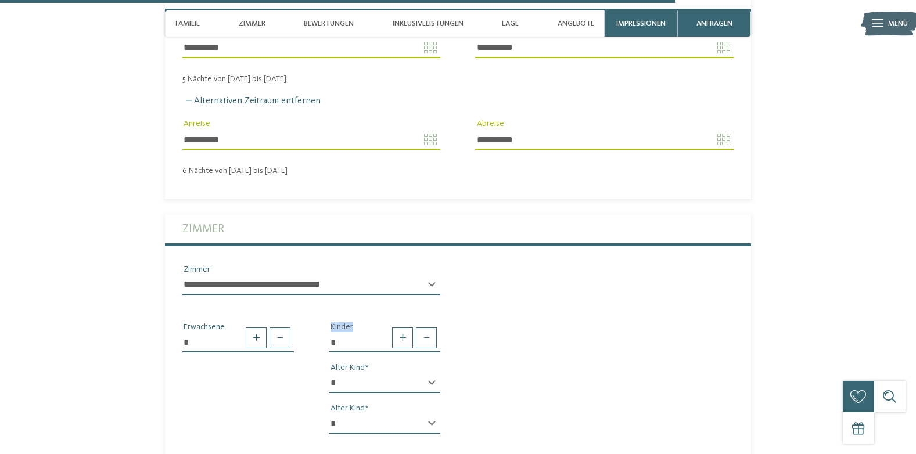
click at [378, 374] on select "* * * * * * * * * * * ** ** ** ** ** ** ** **" at bounding box center [385, 384] width 112 height 20
select select "*"
click at [329, 374] on select "* * * * * * * * * * * ** ** ** ** ** ** ** **" at bounding box center [385, 384] width 112 height 20
click at [350, 400] on div "* * * * * * * * * * * ** ** ** ** ** ** ** ** Alter Kind * * * * * * * * * * * …" at bounding box center [385, 409] width 112 height 70
drag, startPoint x: 353, startPoint y: 406, endPoint x: 353, endPoint y: 400, distance: 6.4
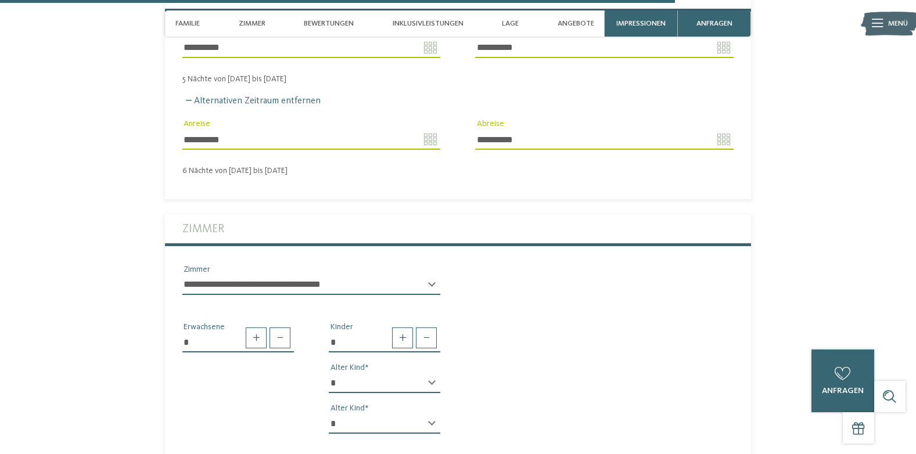
click at [353, 414] on select "* * * * * * * * * * * ** ** ** ** ** ** ** **" at bounding box center [385, 424] width 112 height 20
select select "*"
click at [329, 414] on select "* * * * * * * * * * * ** ** ** ** ** ** ** **" at bounding box center [385, 424] width 112 height 20
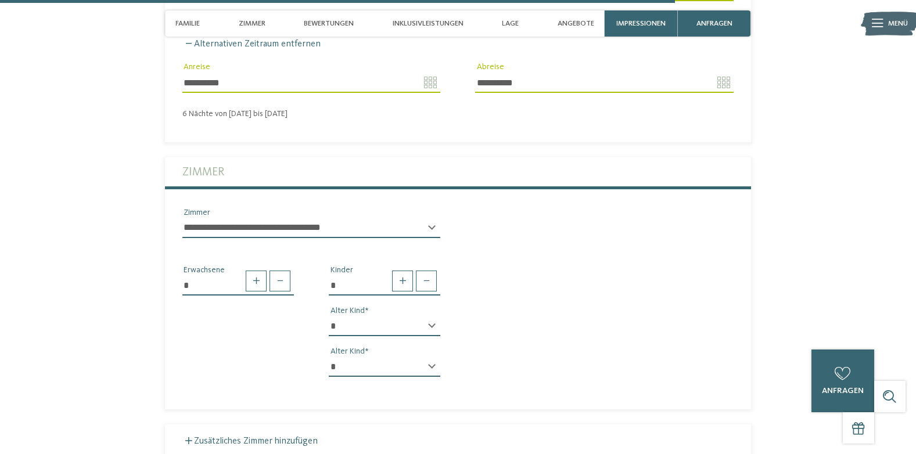
scroll to position [2817, 0]
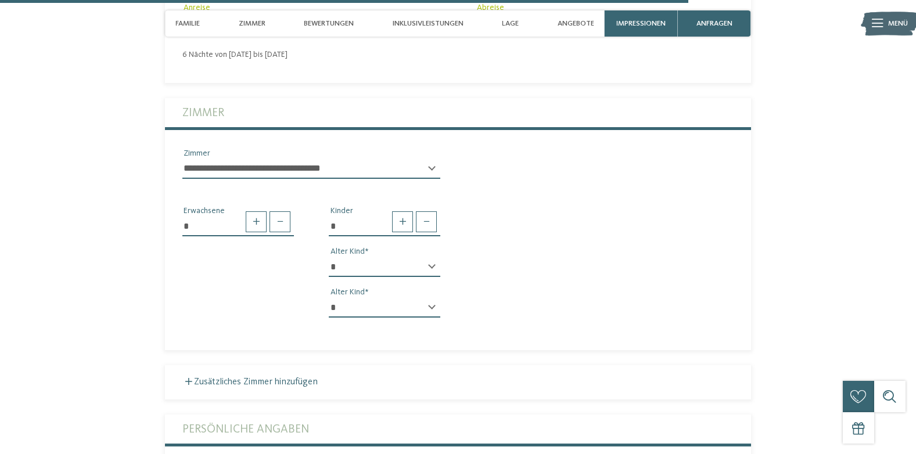
click at [286, 159] on select "**********" at bounding box center [311, 169] width 258 height 20
click at [182, 159] on select "**********" at bounding box center [311, 169] width 258 height 20
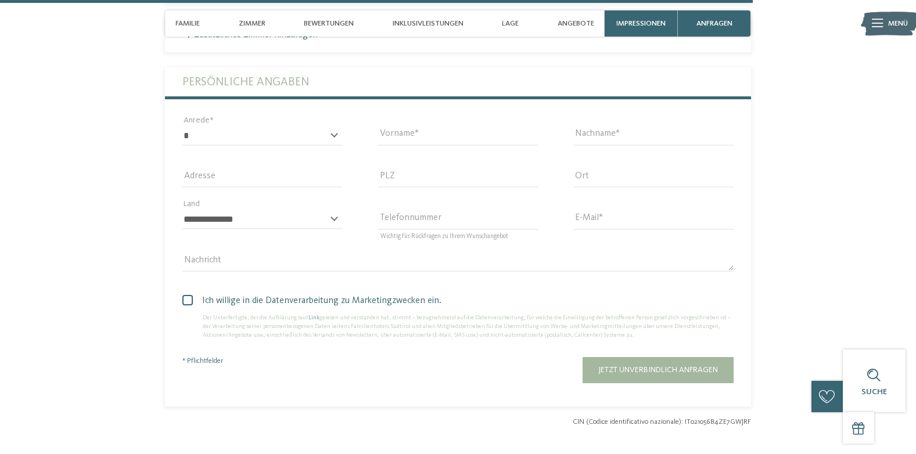
scroll to position [3166, 0]
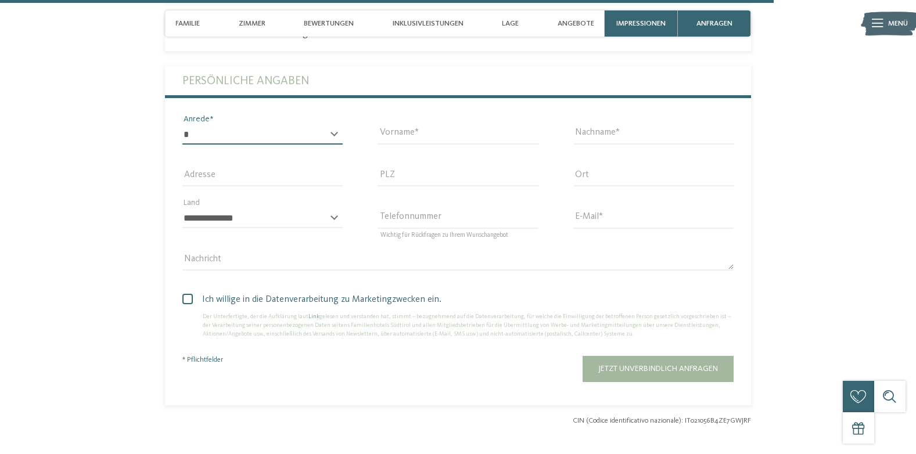
click at [227, 126] on select "* **** **** ******* ******" at bounding box center [262, 135] width 160 height 20
select select "*"
click at [182, 125] on select "* **** **** ******* ******" at bounding box center [262, 135] width 160 height 20
click at [440, 125] on input "Vorname" at bounding box center [458, 135] width 160 height 20
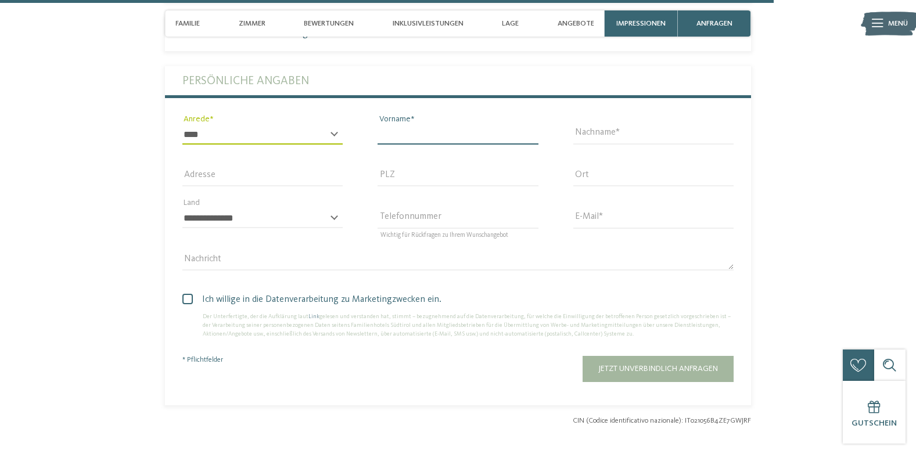
type input "********"
type input "****"
select select "**"
type input "**********"
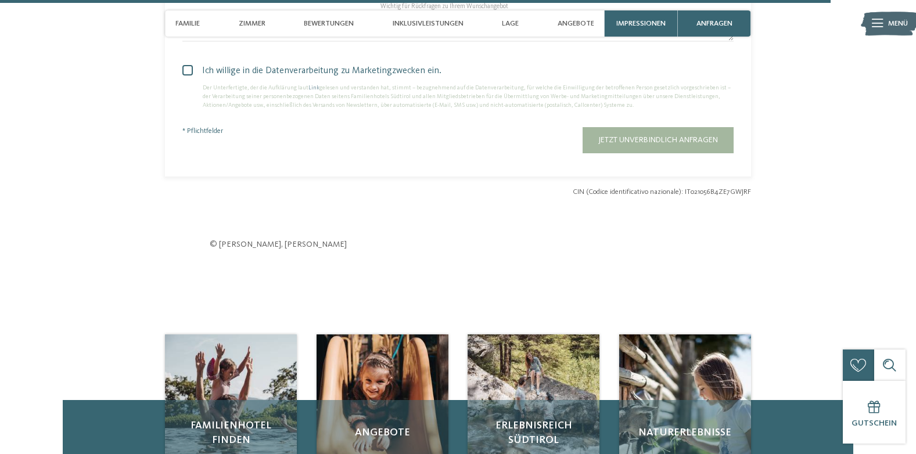
scroll to position [3398, 0]
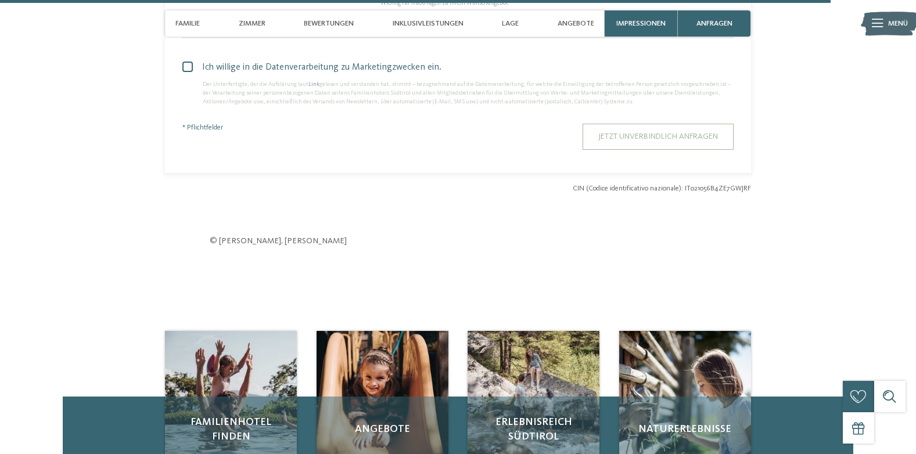
click at [655, 128] on button "Jetzt unverbindlich anfragen" at bounding box center [658, 137] width 151 height 26
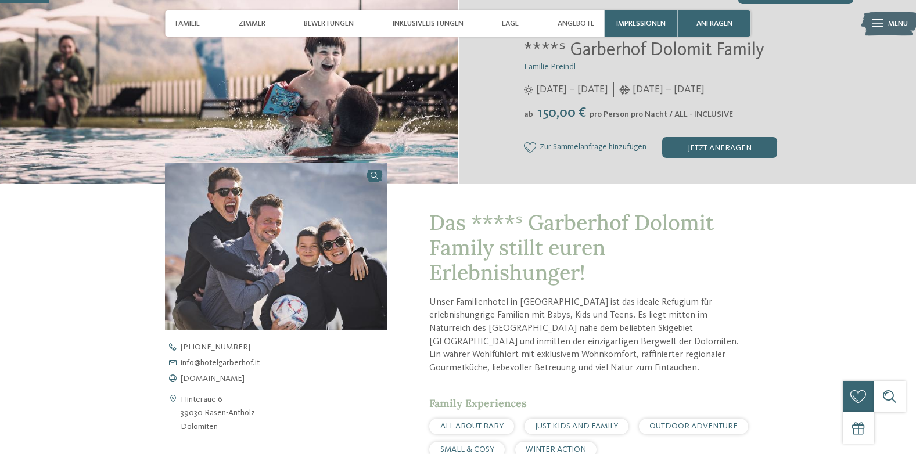
scroll to position [232, 0]
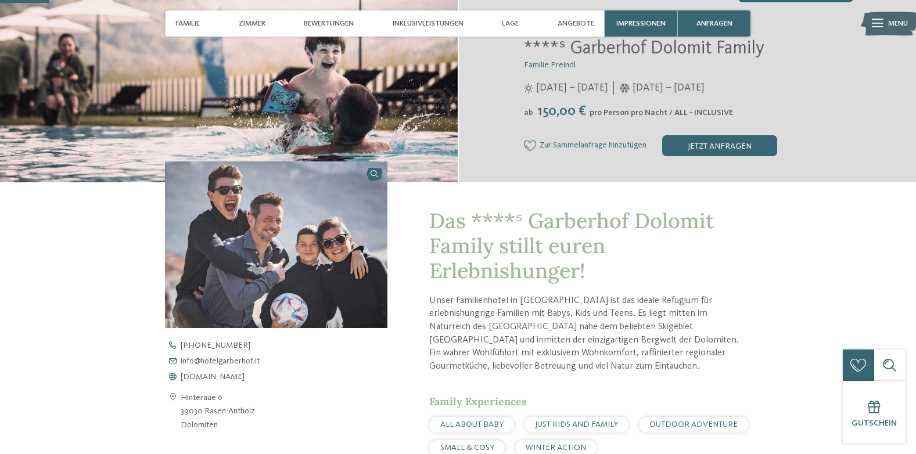
drag, startPoint x: 234, startPoint y: 415, endPoint x: 182, endPoint y: 413, distance: 52.3
click at [182, 413] on address "Hinteraue 6 39030 Rasen-[GEOGRAPHIC_DATA] Dolomiten" at bounding box center [218, 412] width 74 height 40
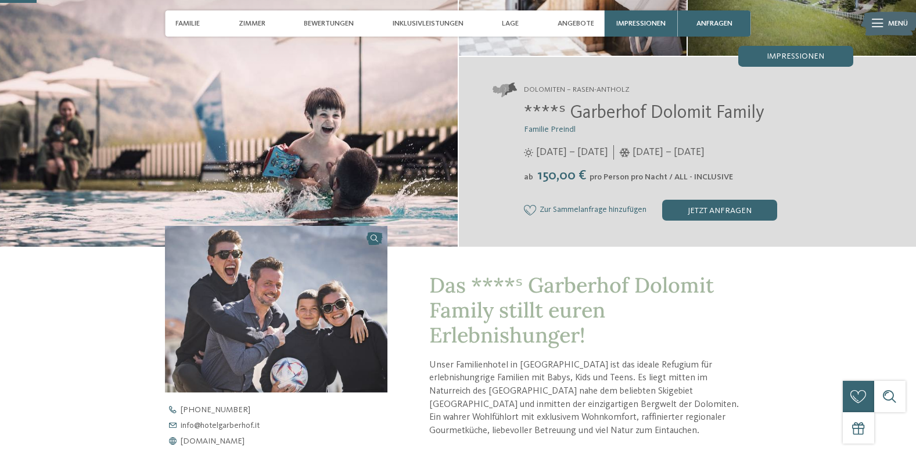
scroll to position [174, 0]
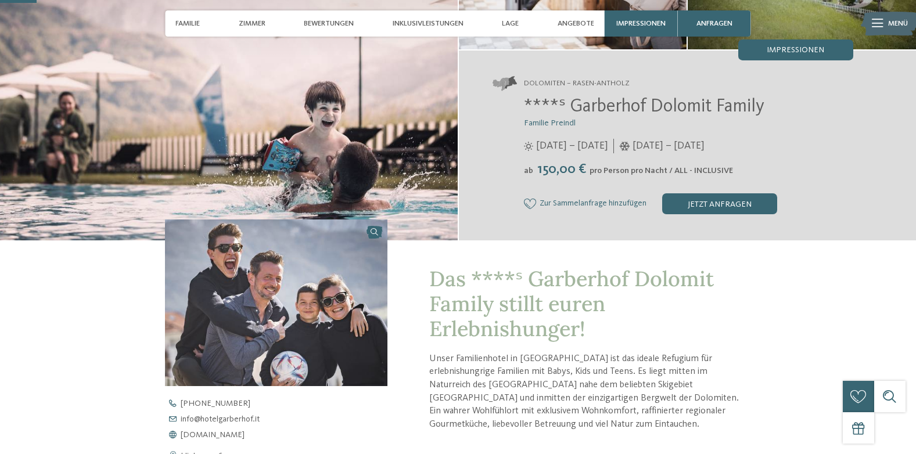
click at [876, 131] on div "Dolomiten – Rasen-Antholz ****ˢ Garberhof Dolomit Family Familie Preindl 07.06.…" at bounding box center [688, 146] width 458 height 190
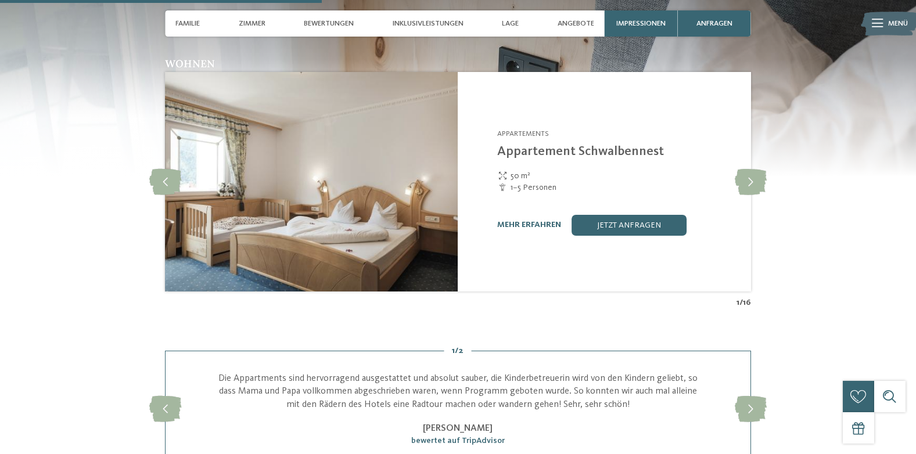
scroll to position [1220, 0]
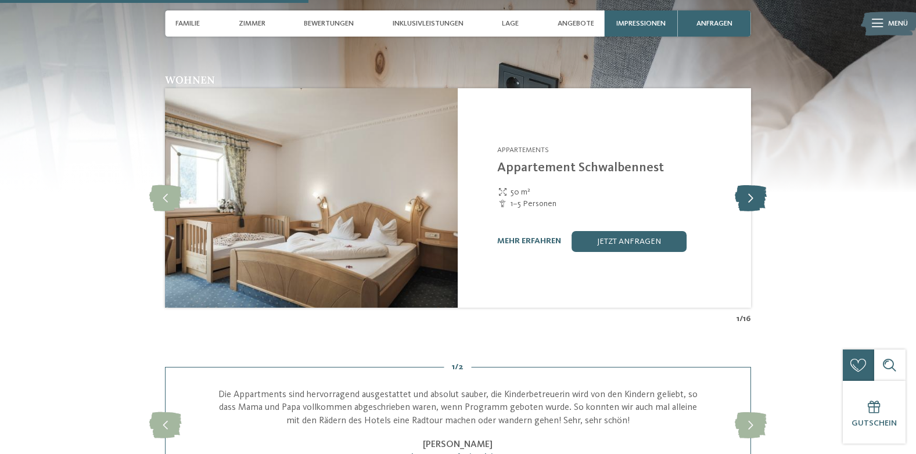
click at [754, 185] on icon at bounding box center [751, 198] width 32 height 26
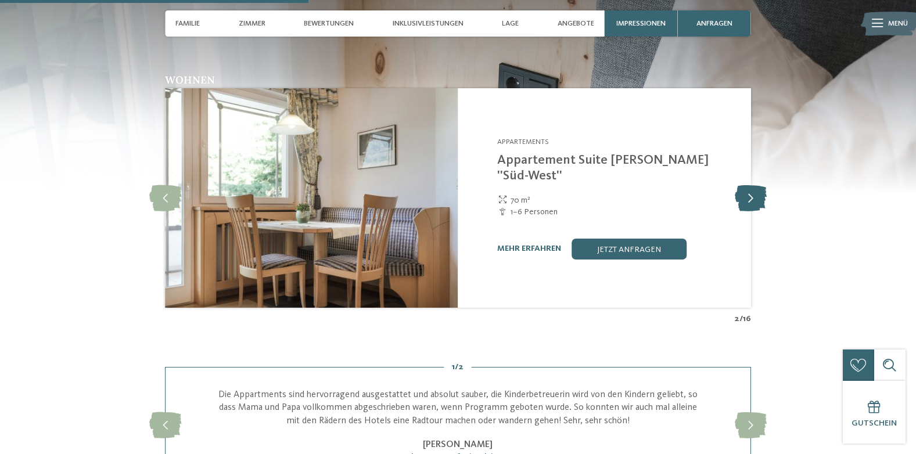
click at [736, 185] on icon at bounding box center [751, 198] width 32 height 26
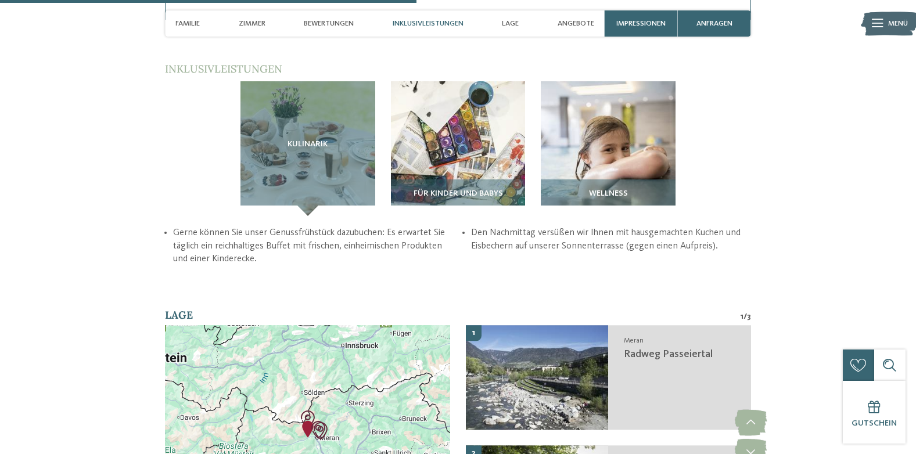
scroll to position [1627, 0]
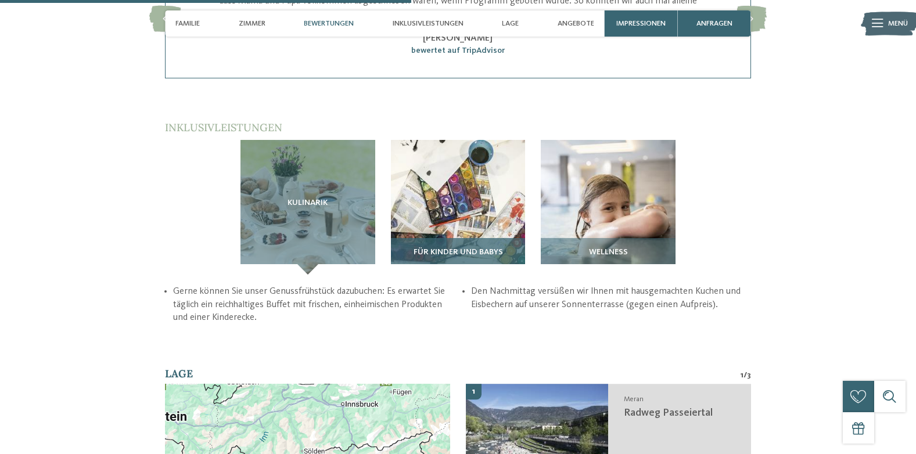
click at [444, 148] on img at bounding box center [458, 207] width 135 height 135
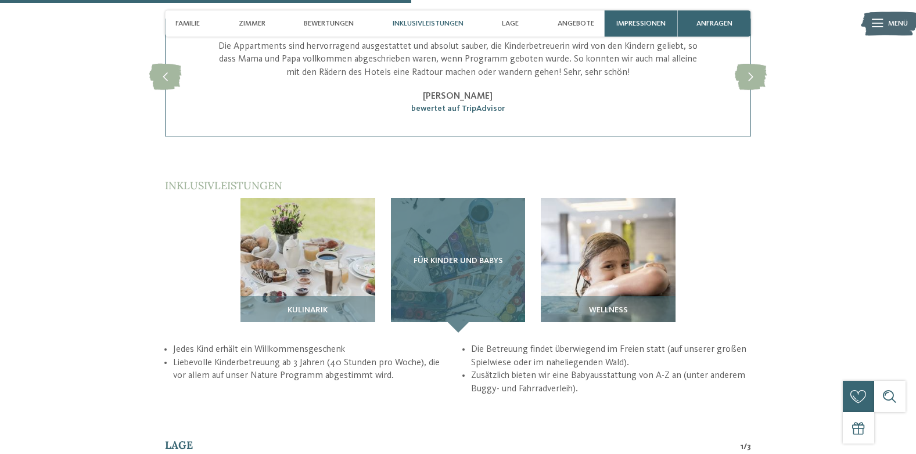
scroll to position [1453, 0]
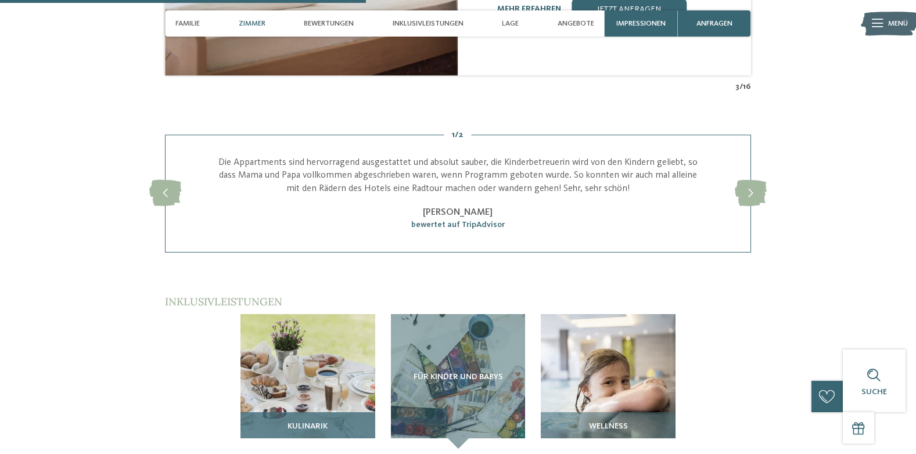
click at [288, 314] on img at bounding box center [308, 381] width 135 height 135
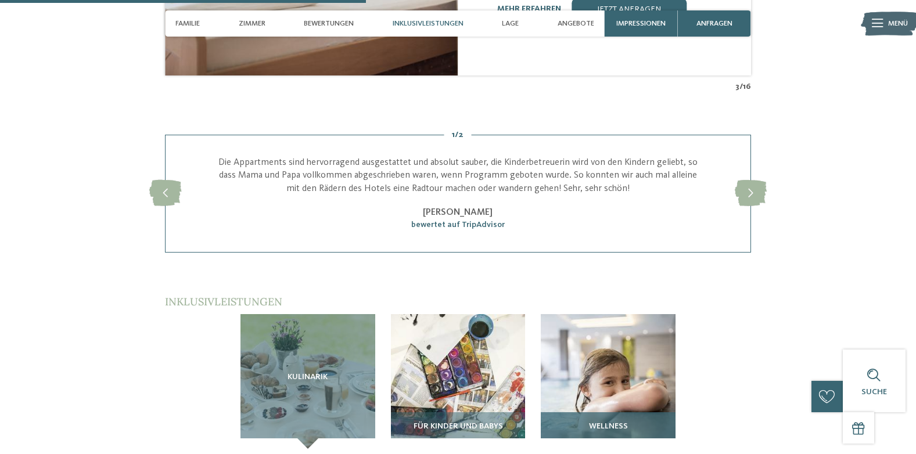
click at [590, 314] on img at bounding box center [608, 381] width 135 height 135
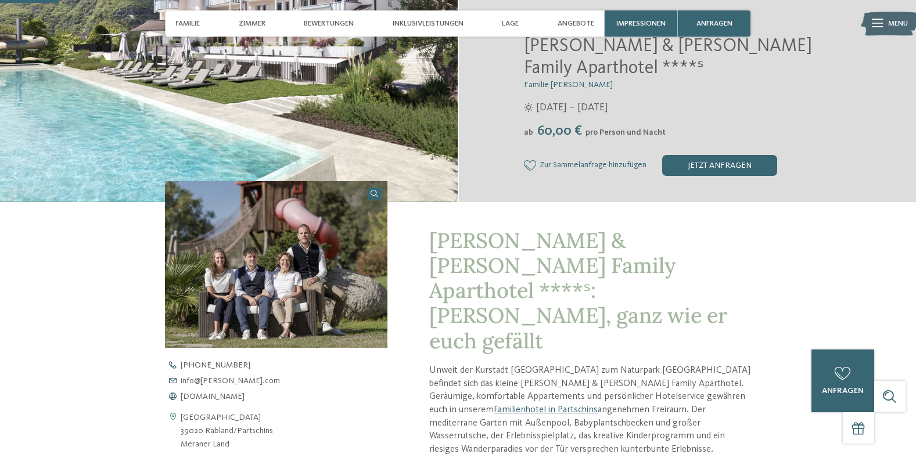
scroll to position [232, 0]
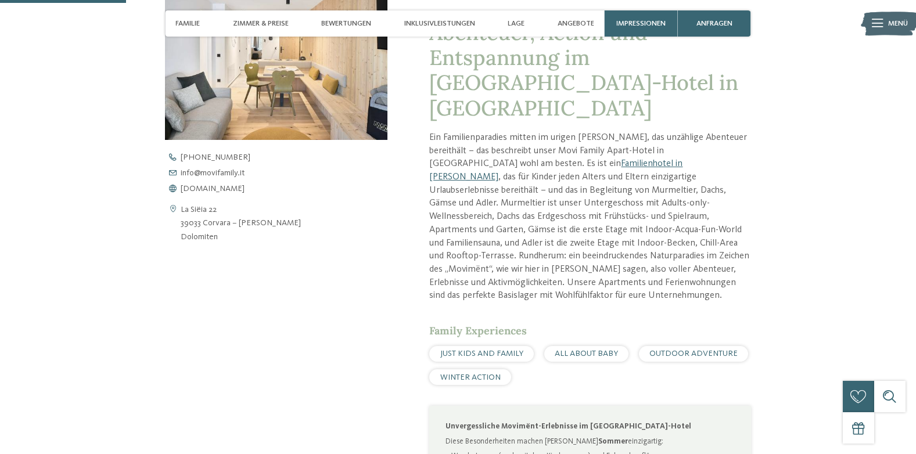
scroll to position [349, 0]
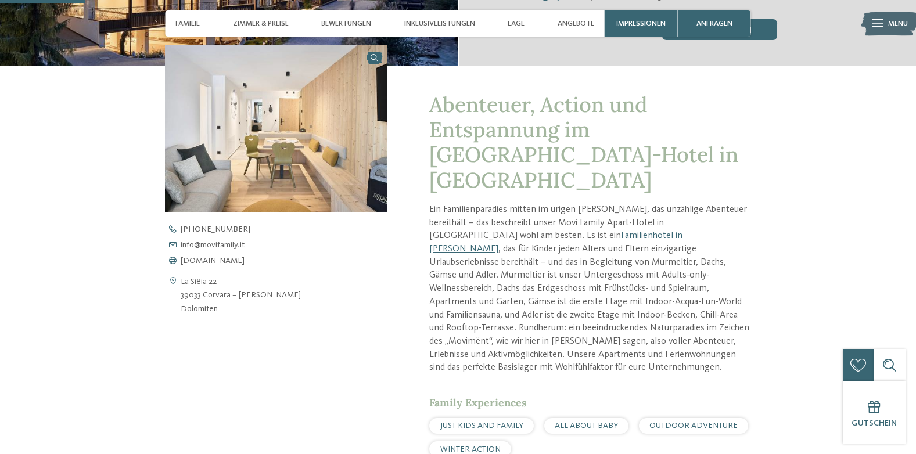
drag, startPoint x: 231, startPoint y: 313, endPoint x: 175, endPoint y: 302, distance: 57.0
click at [175, 302] on div "La Siëia 22 39033 Corvara – Alta Badia Dolomiten" at bounding box center [276, 295] width 223 height 40
copy div "La Siëia 22 39033 Corvara – Alta Badia Dolomiten"
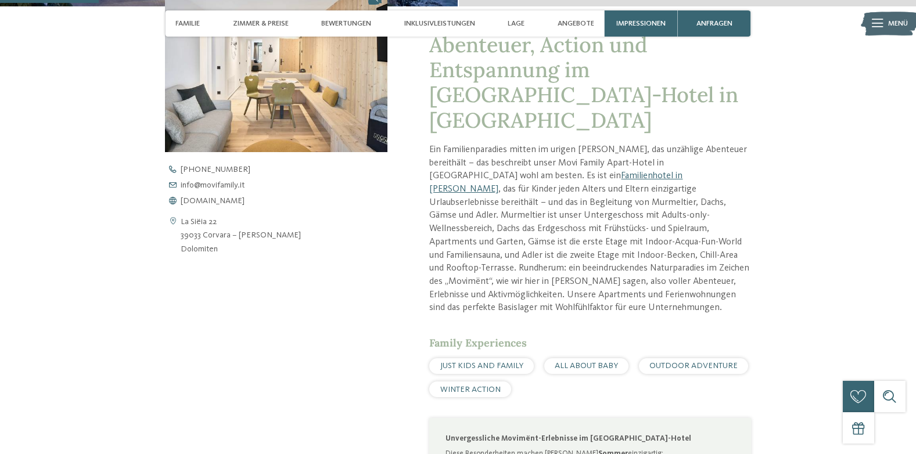
scroll to position [407, 0]
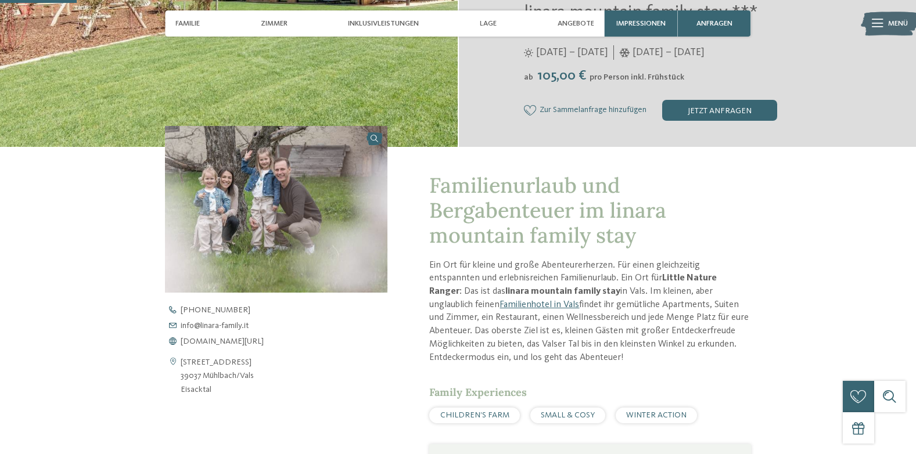
scroll to position [291, 0]
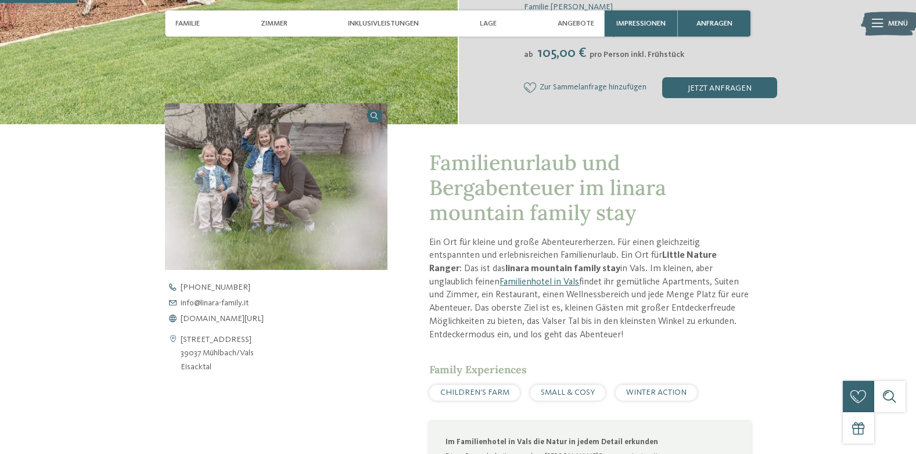
drag, startPoint x: 260, startPoint y: 352, endPoint x: 171, endPoint y: 345, distance: 89.2
click at [171, 345] on div "[STREET_ADDRESS] 39037 Mühlbach/[GEOGRAPHIC_DATA] [GEOGRAPHIC_DATA]" at bounding box center [276, 354] width 223 height 40
copy div "[STREET_ADDRESS]"
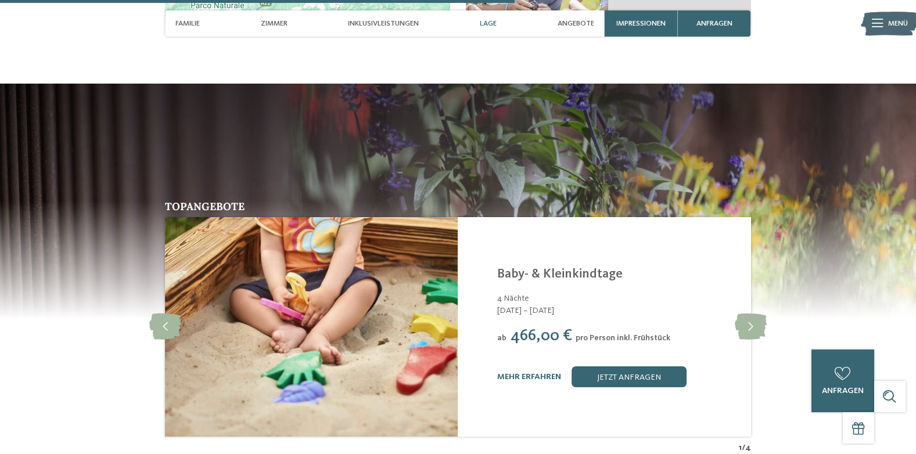
scroll to position [2034, 0]
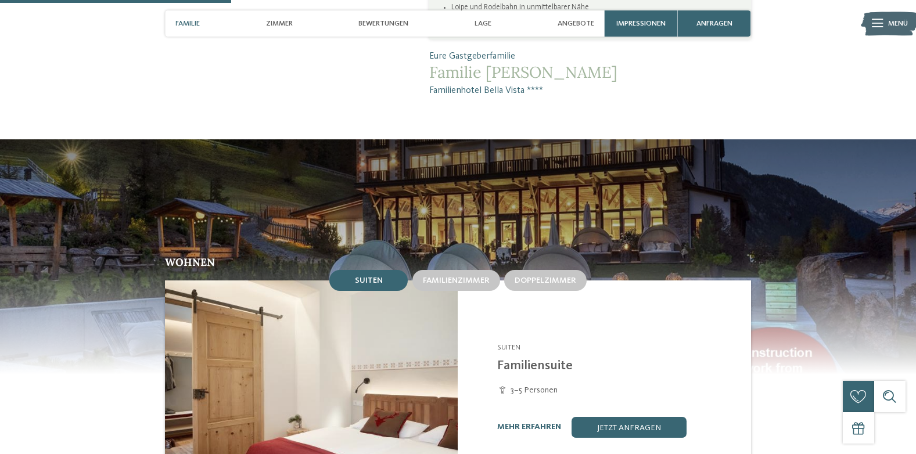
scroll to position [988, 0]
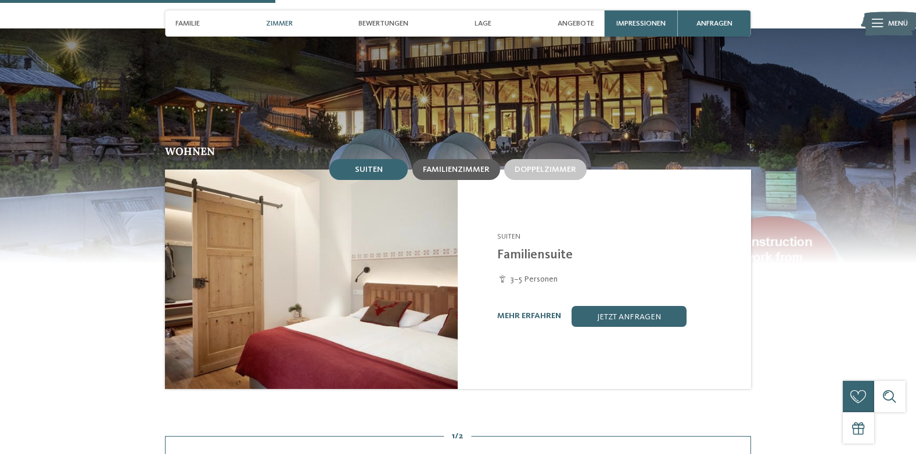
click at [459, 162] on div "Familienzimmer" at bounding box center [457, 169] width 88 height 21
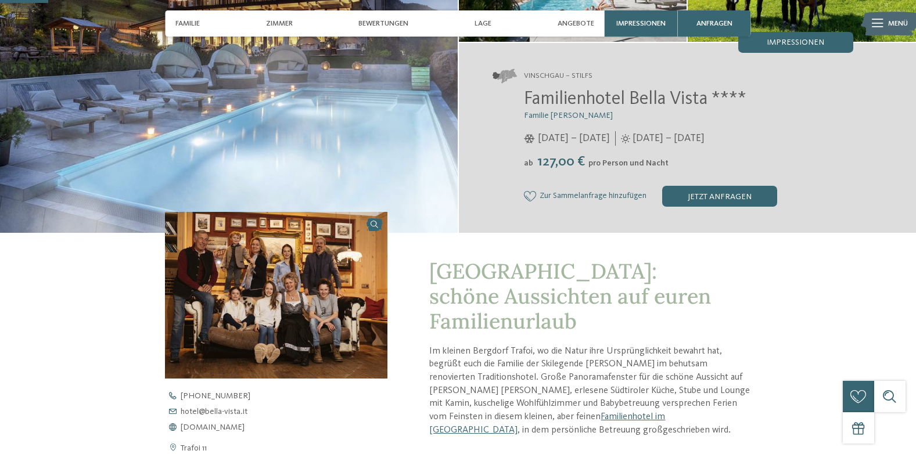
scroll to position [174, 0]
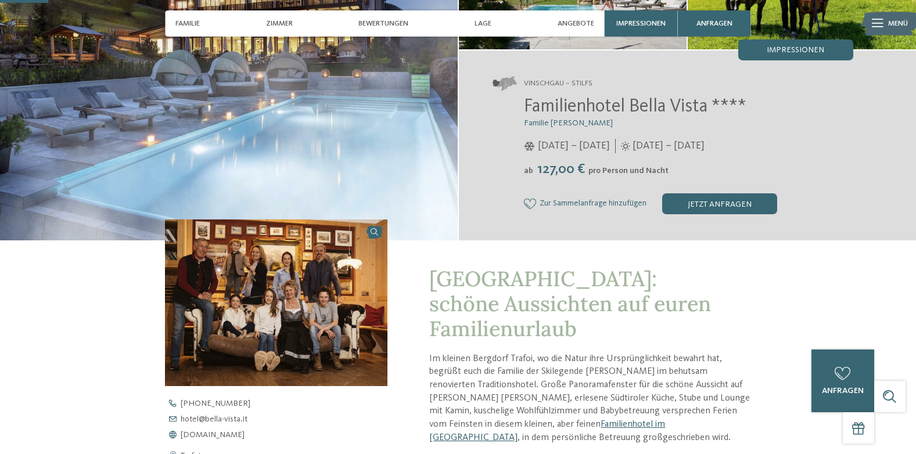
click at [551, 427] on link "Familienhotel im [GEOGRAPHIC_DATA]" at bounding box center [547, 431] width 236 height 23
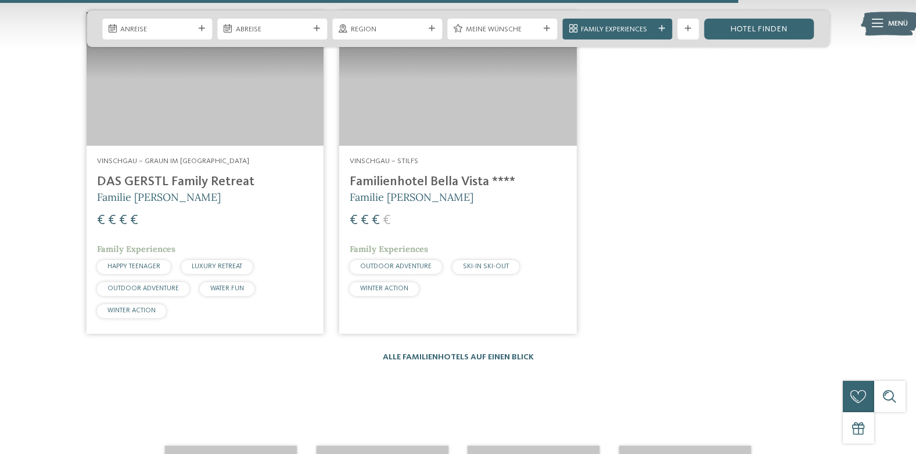
scroll to position [1743, 0]
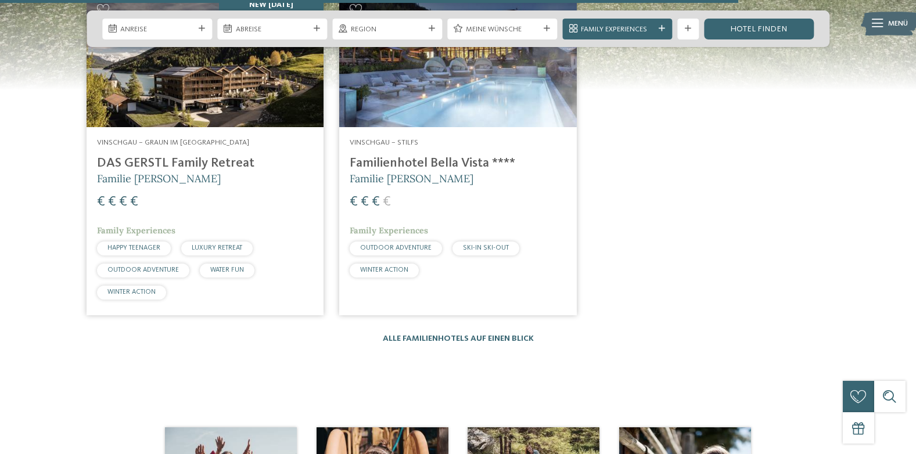
click at [362, 139] on span "Vinschgau – Stilfs" at bounding box center [384, 143] width 69 height 8
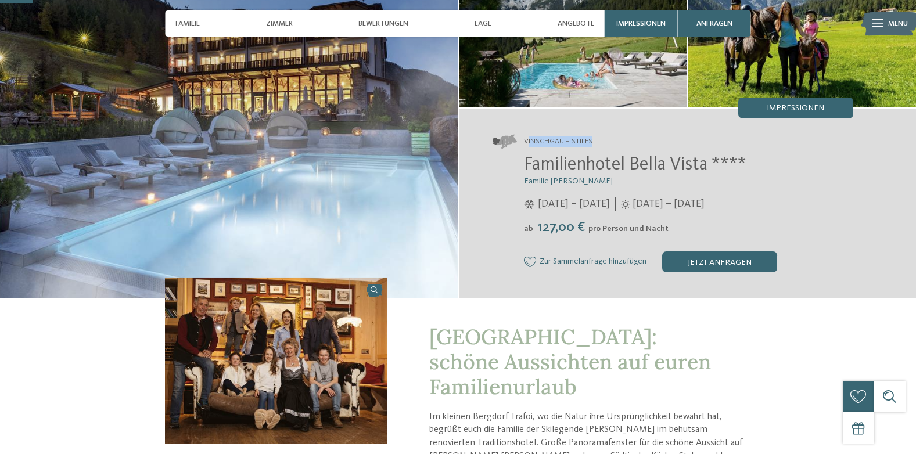
drag, startPoint x: 526, startPoint y: 141, endPoint x: 592, endPoint y: 143, distance: 65.7
click at [592, 143] on address "Vinschgau – Stilfs" at bounding box center [673, 142] width 361 height 15
click at [591, 145] on span "Vinschgau – Stilfs" at bounding box center [558, 142] width 69 height 10
drag, startPoint x: 593, startPoint y: 143, endPoint x: 525, endPoint y: 144, distance: 68.0
click at [525, 144] on address "Vinschgau – Stilfs" at bounding box center [673, 142] width 361 height 15
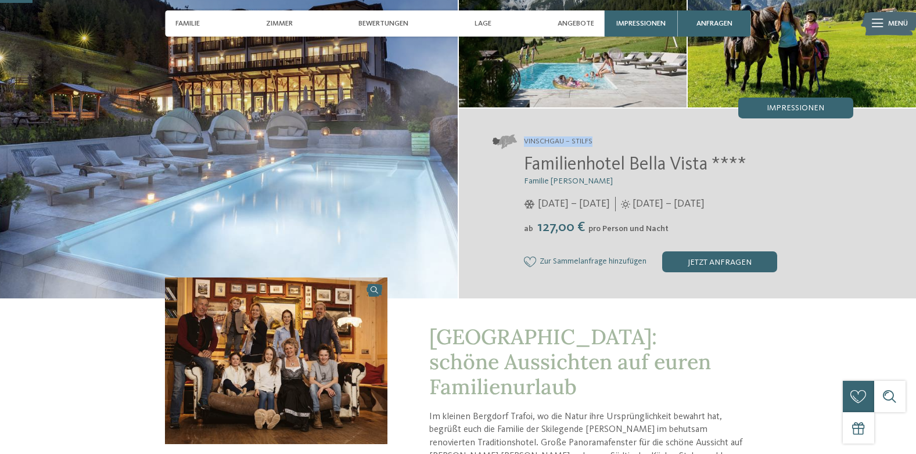
copy span "Vinschgau – Stilfs"
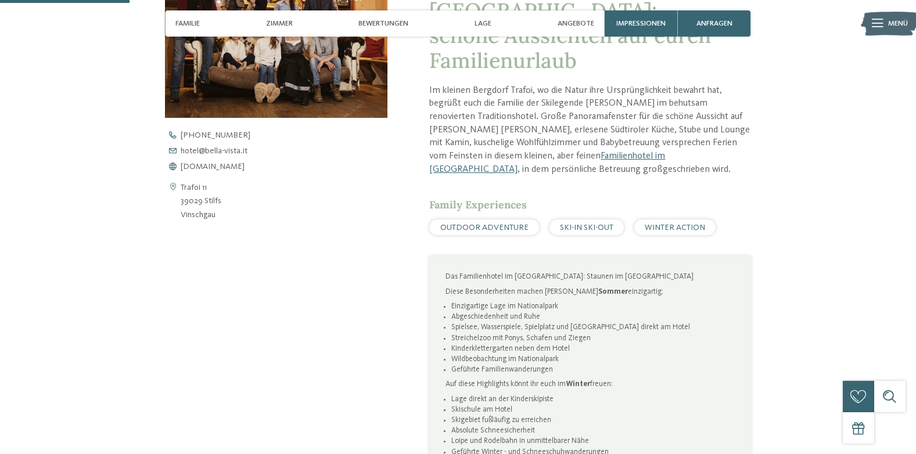
scroll to position [465, 0]
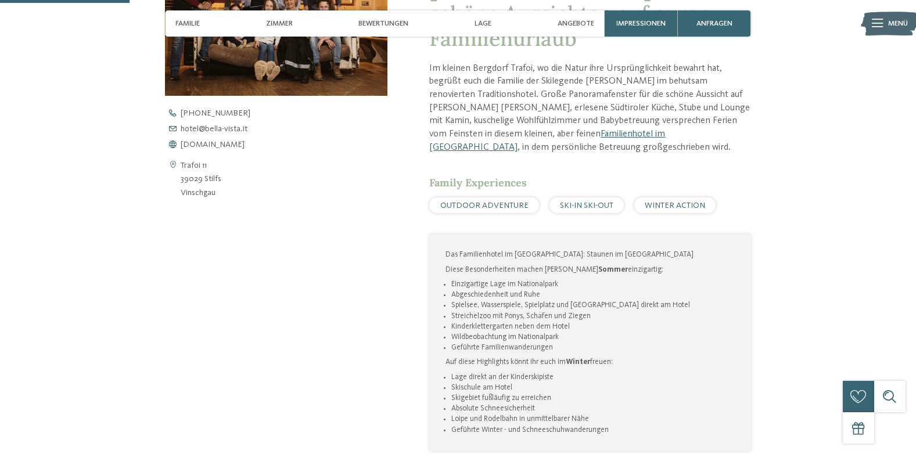
click at [501, 209] on span "OUTDOOR ADVENTURE" at bounding box center [484, 206] width 88 height 8
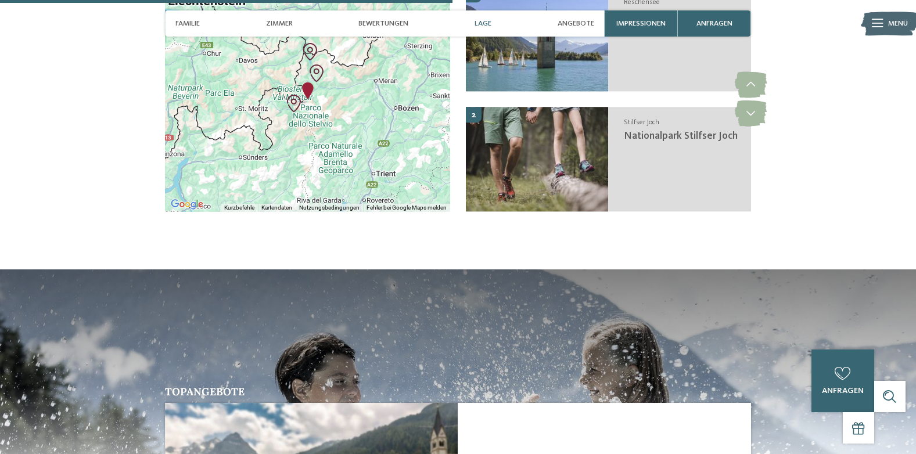
scroll to position [1604, 0]
